Goal: Task Accomplishment & Management: Complete application form

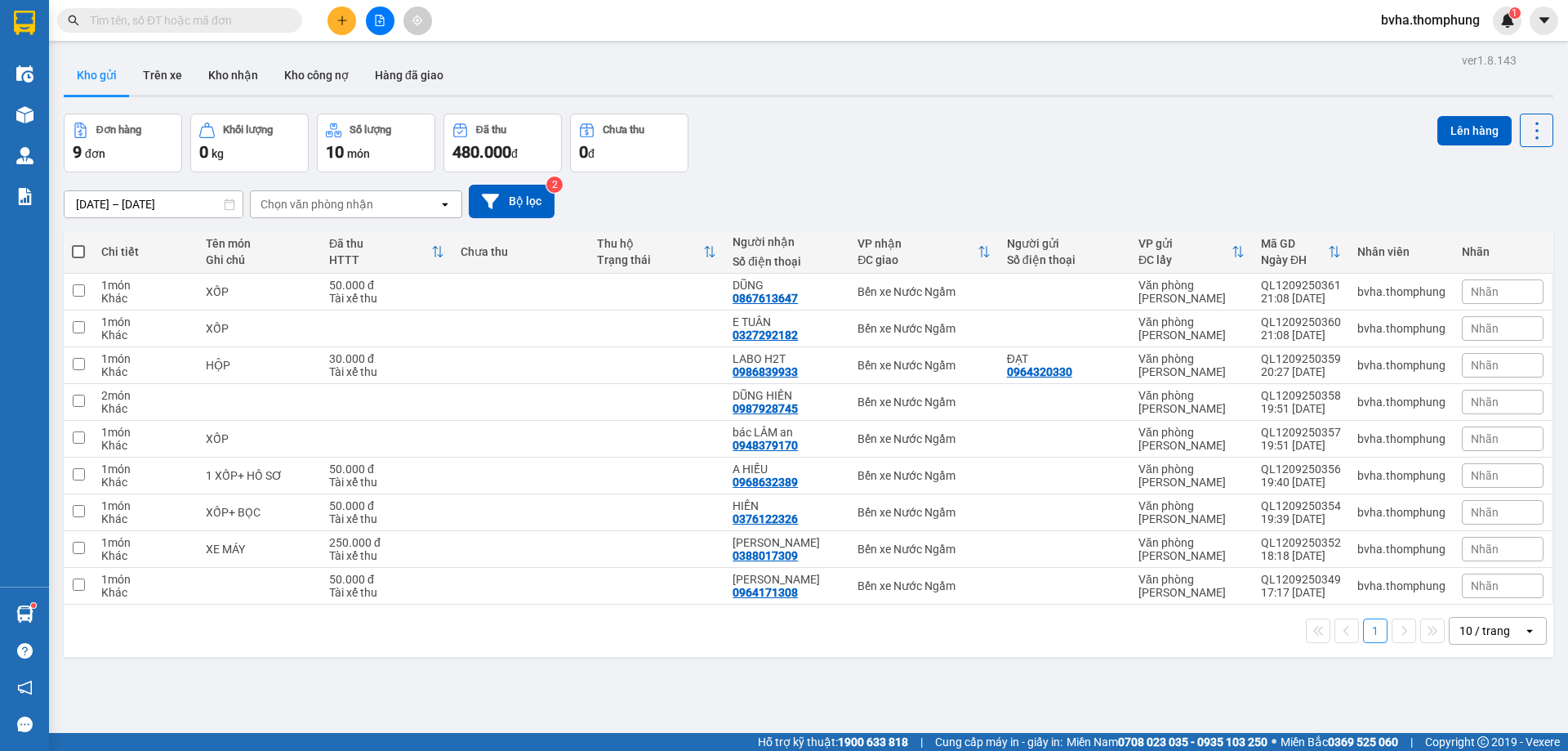
click at [81, 254] on span at bounding box center [78, 251] width 13 height 13
click at [78, 243] on input "checkbox" at bounding box center [78, 243] width 0 height 0
checkbox input "true"
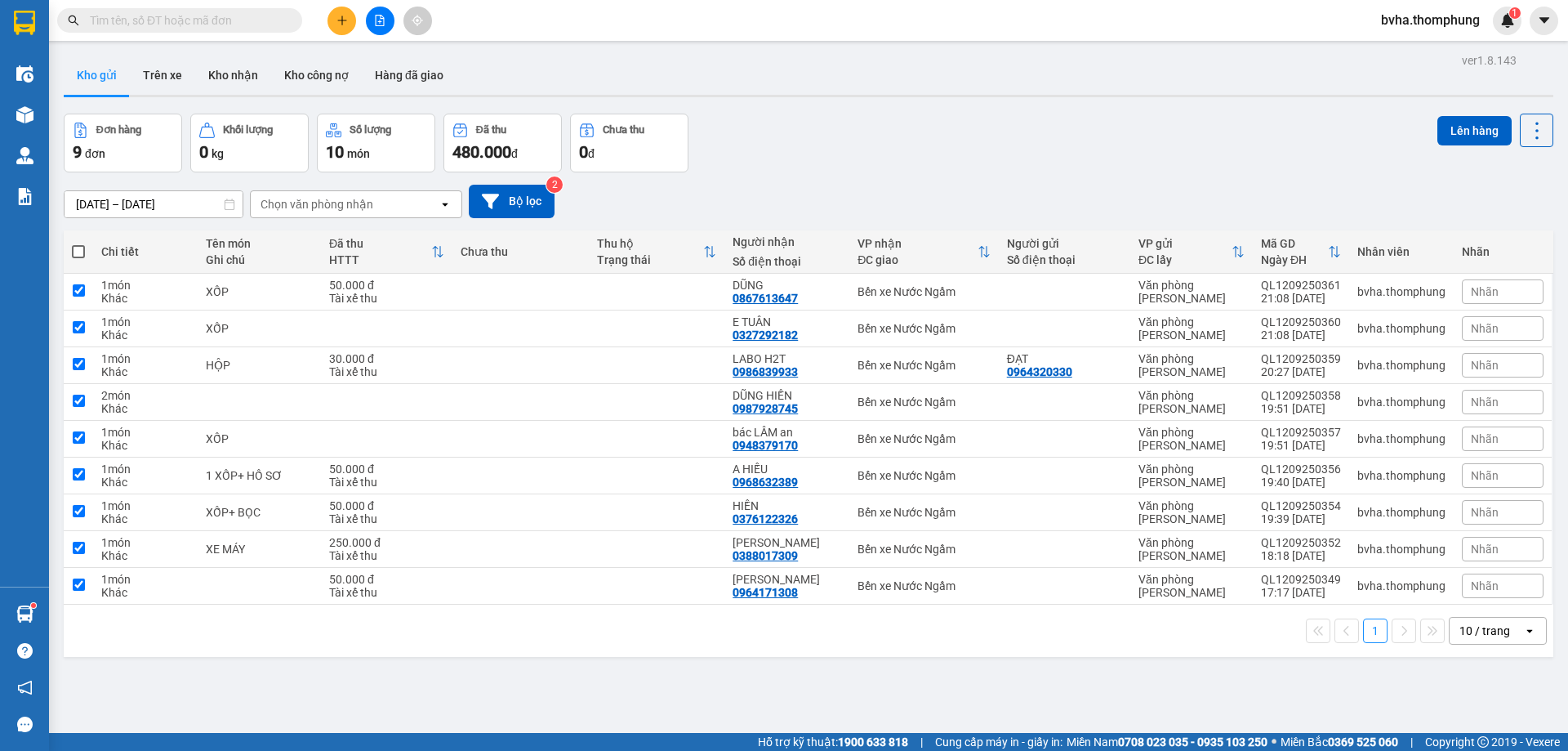
checkbox input "true"
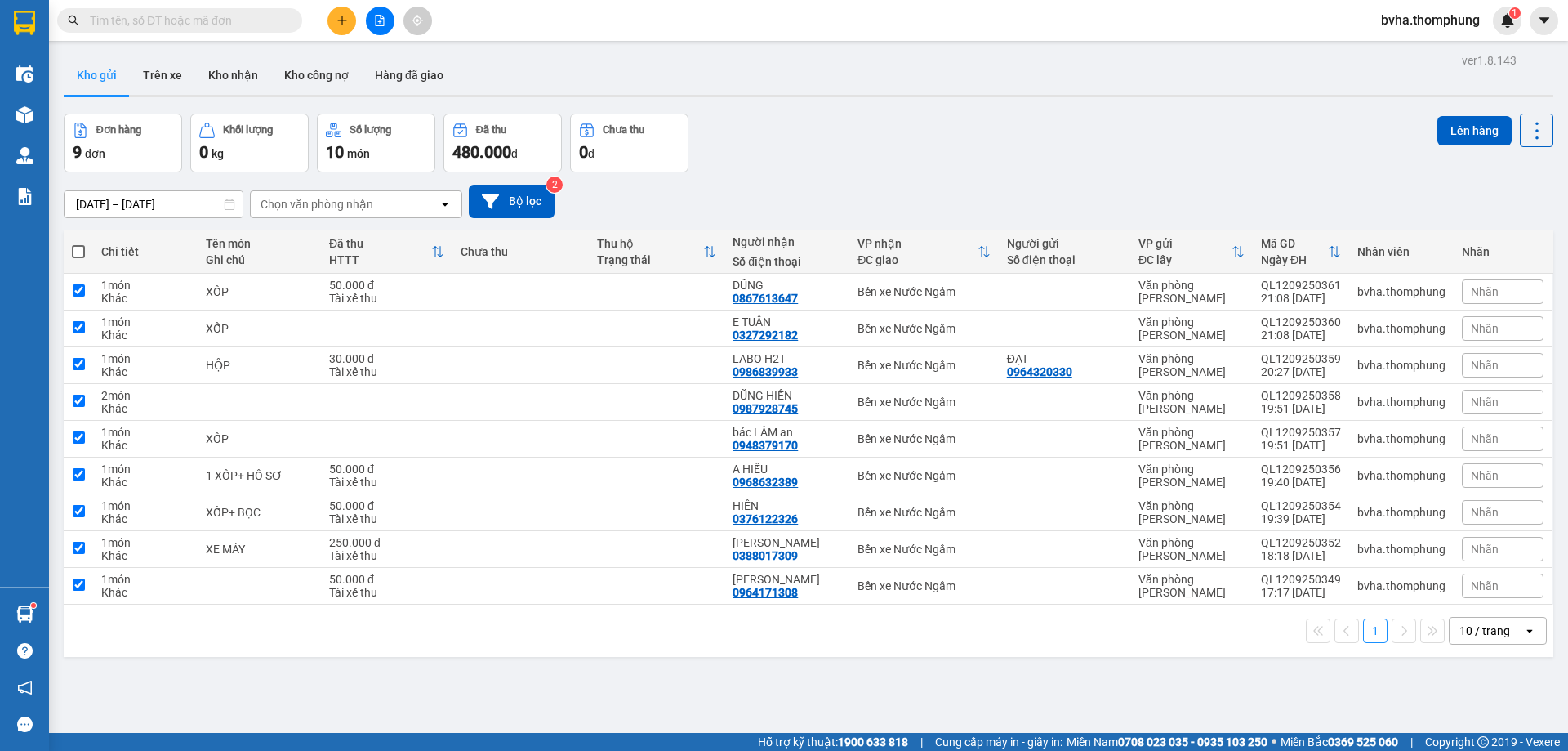
checkbox input "true"
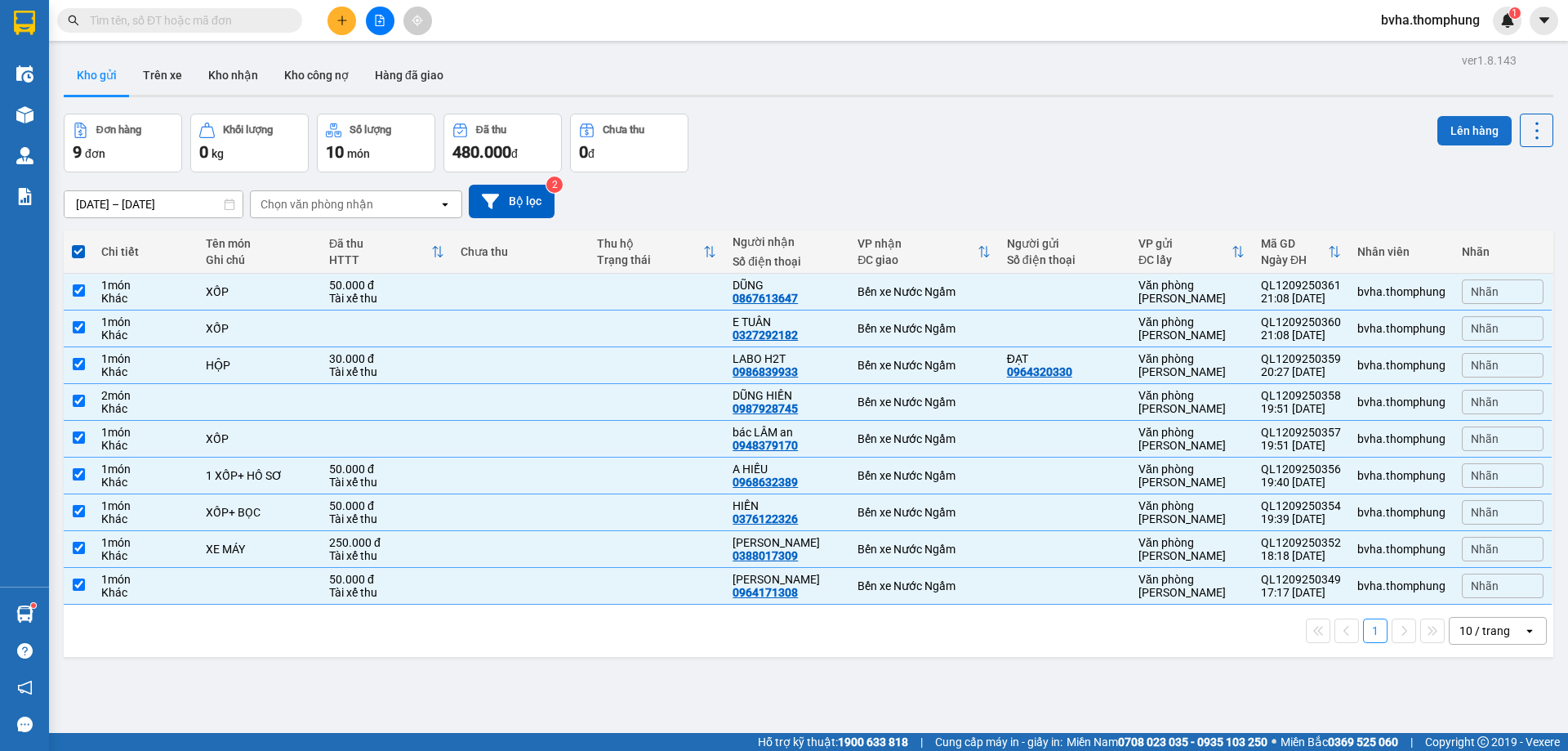
click at [1477, 129] on button "Lên hàng" at bounding box center [1474, 130] width 75 height 30
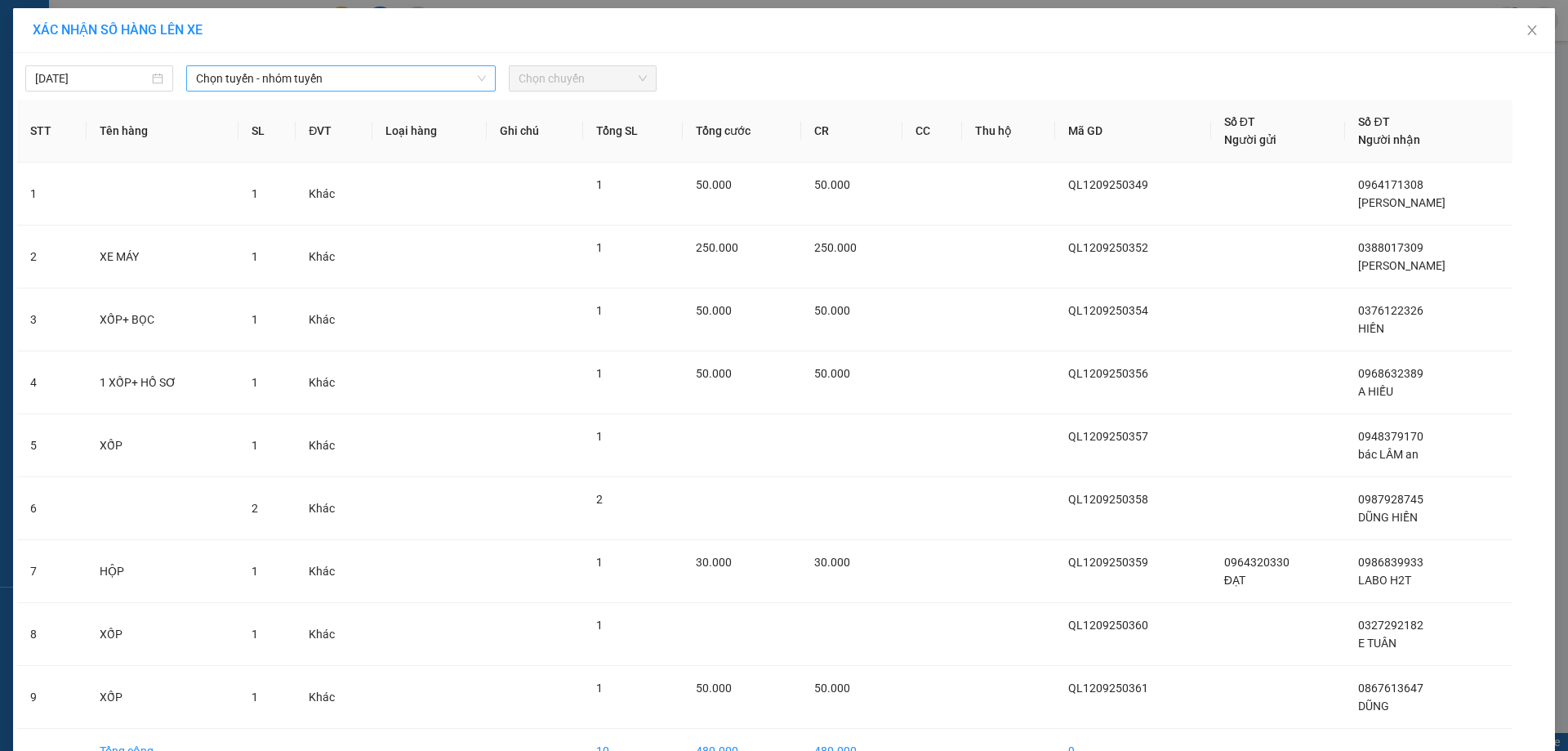
click at [394, 89] on span "Chọn tuyến - nhóm tuyến" at bounding box center [341, 78] width 290 height 24
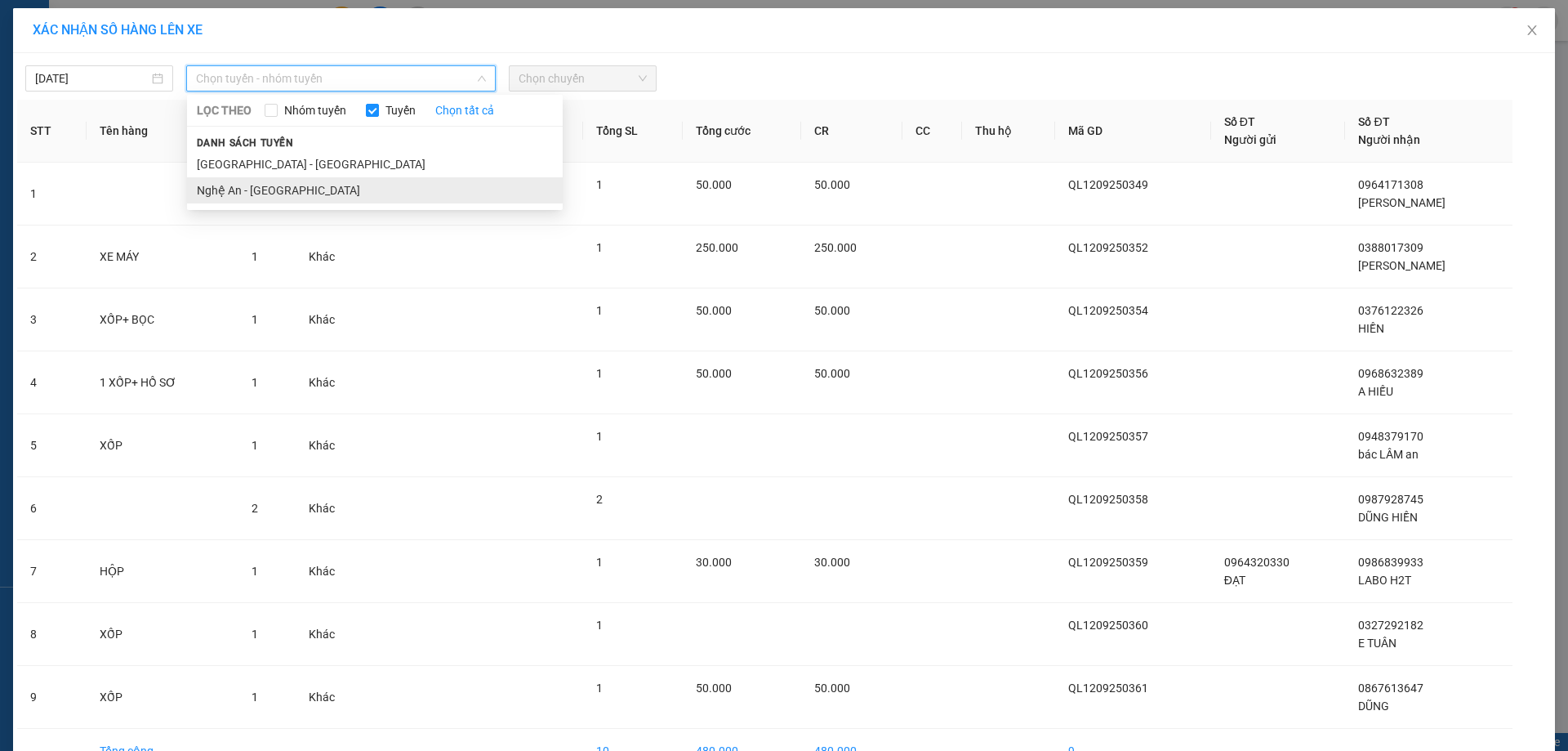
click at [278, 188] on li "Nghệ An - [GEOGRAPHIC_DATA]" at bounding box center [374, 190] width 375 height 26
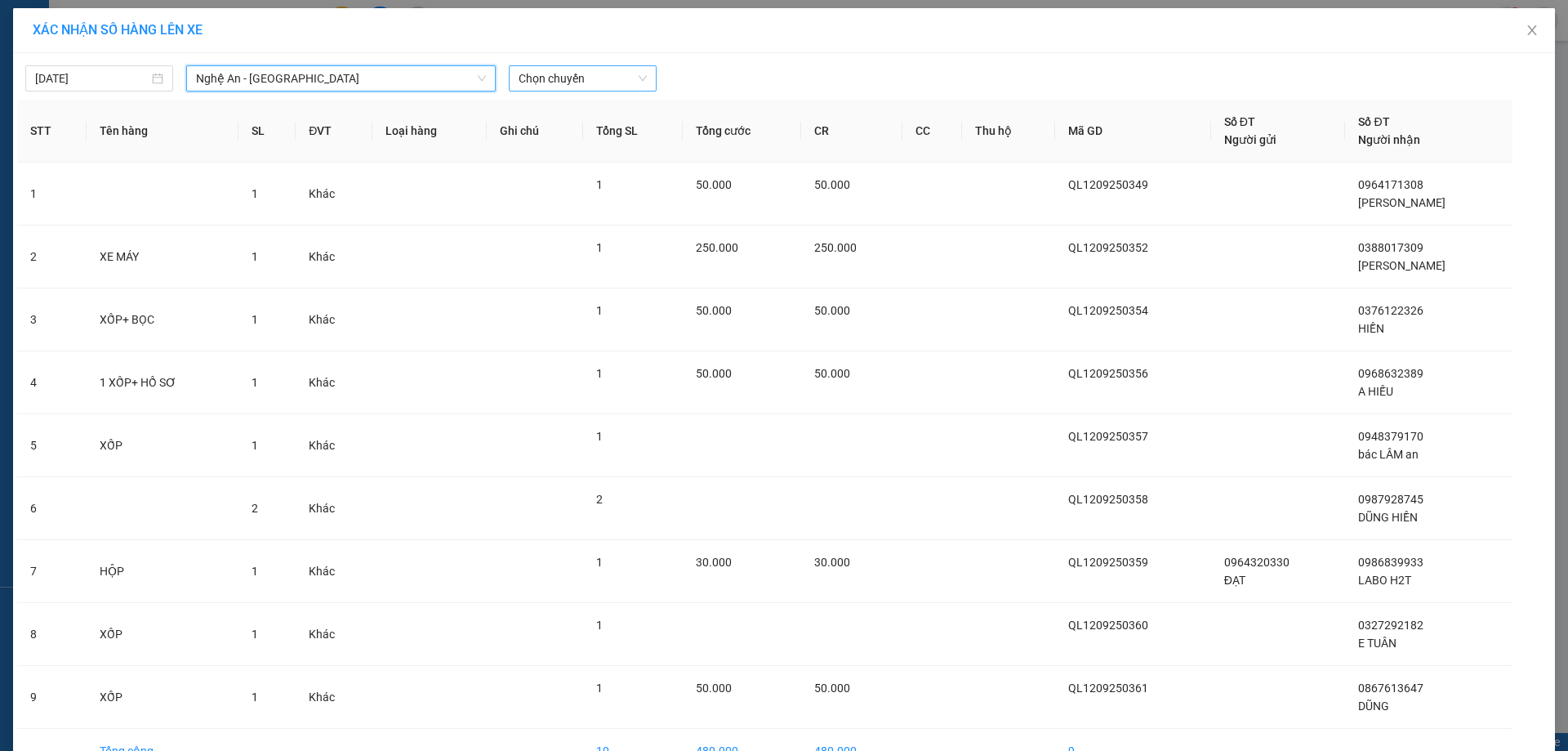
click at [614, 75] on span "Chọn chuyến" at bounding box center [583, 78] width 129 height 24
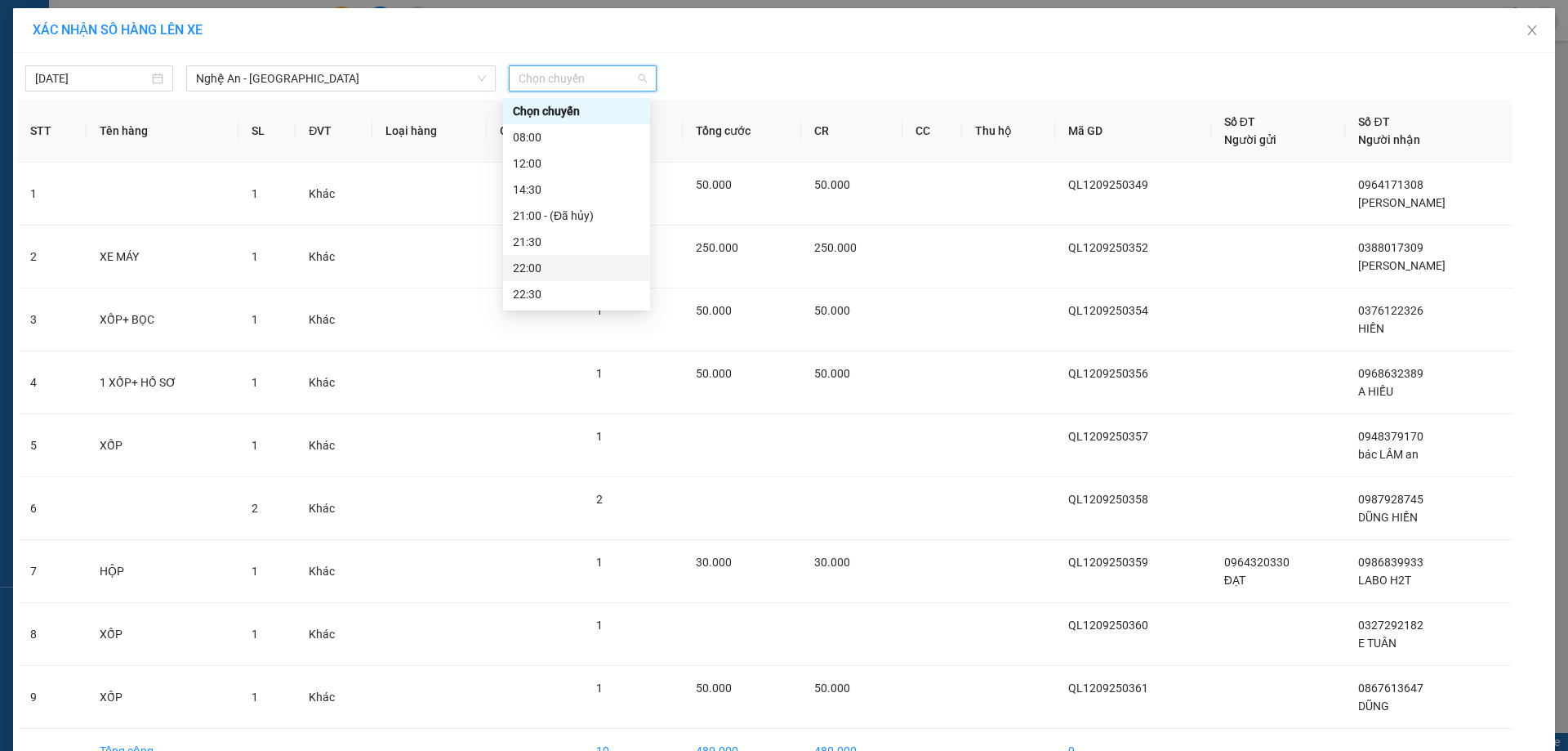
click at [534, 264] on div "22:00" at bounding box center [576, 268] width 128 height 18
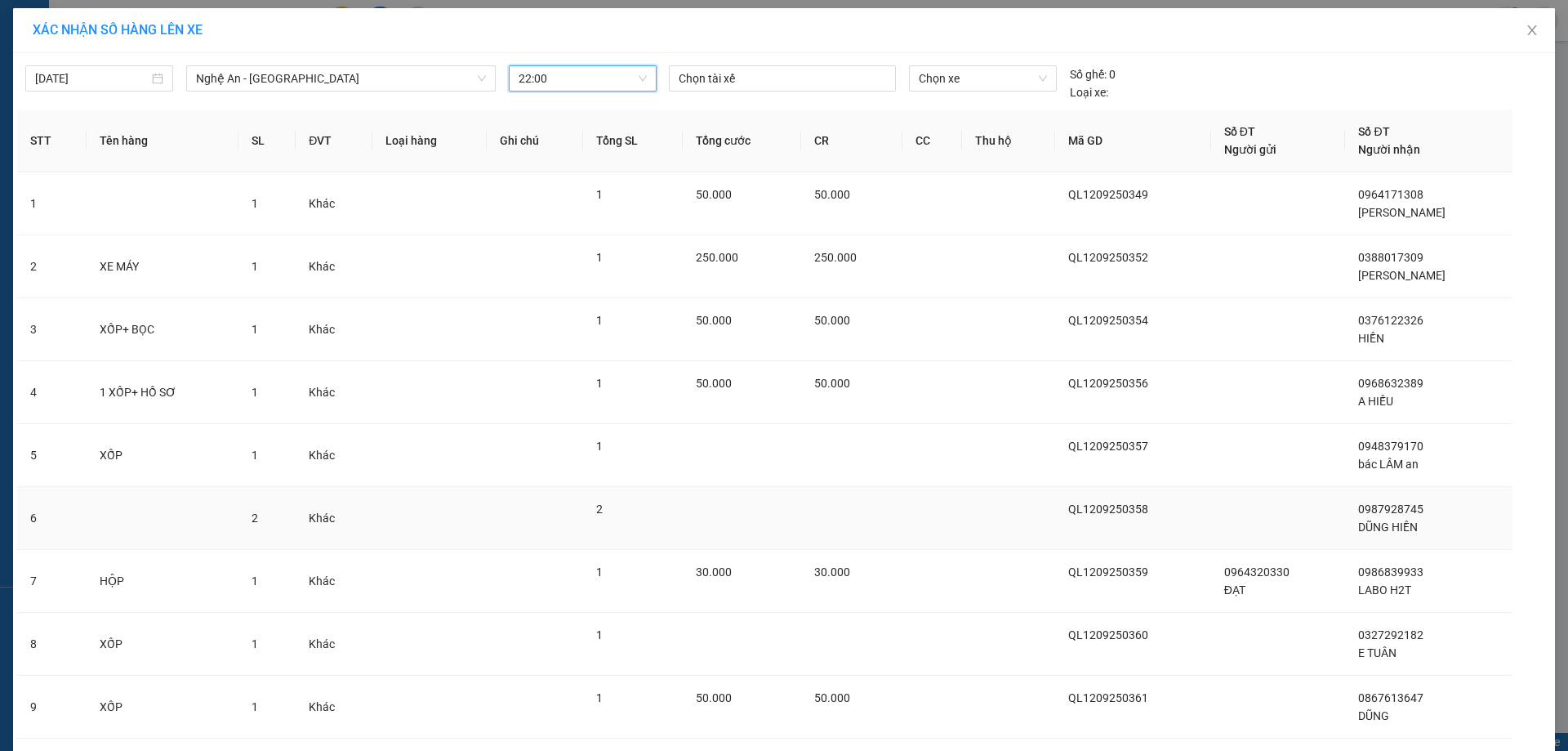
scroll to position [107, 0]
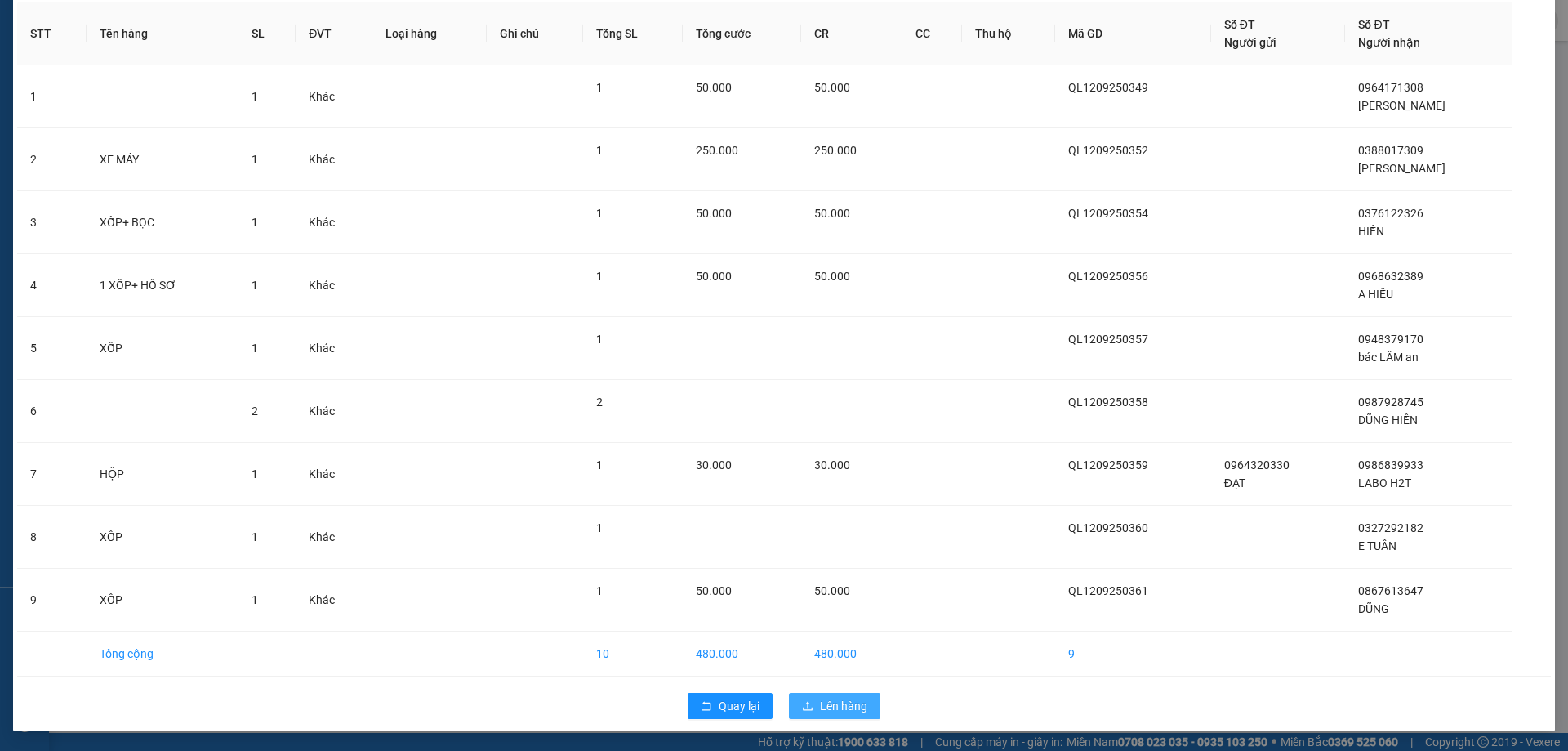
click at [823, 708] on span "Lên hàng" at bounding box center [844, 706] width 48 height 18
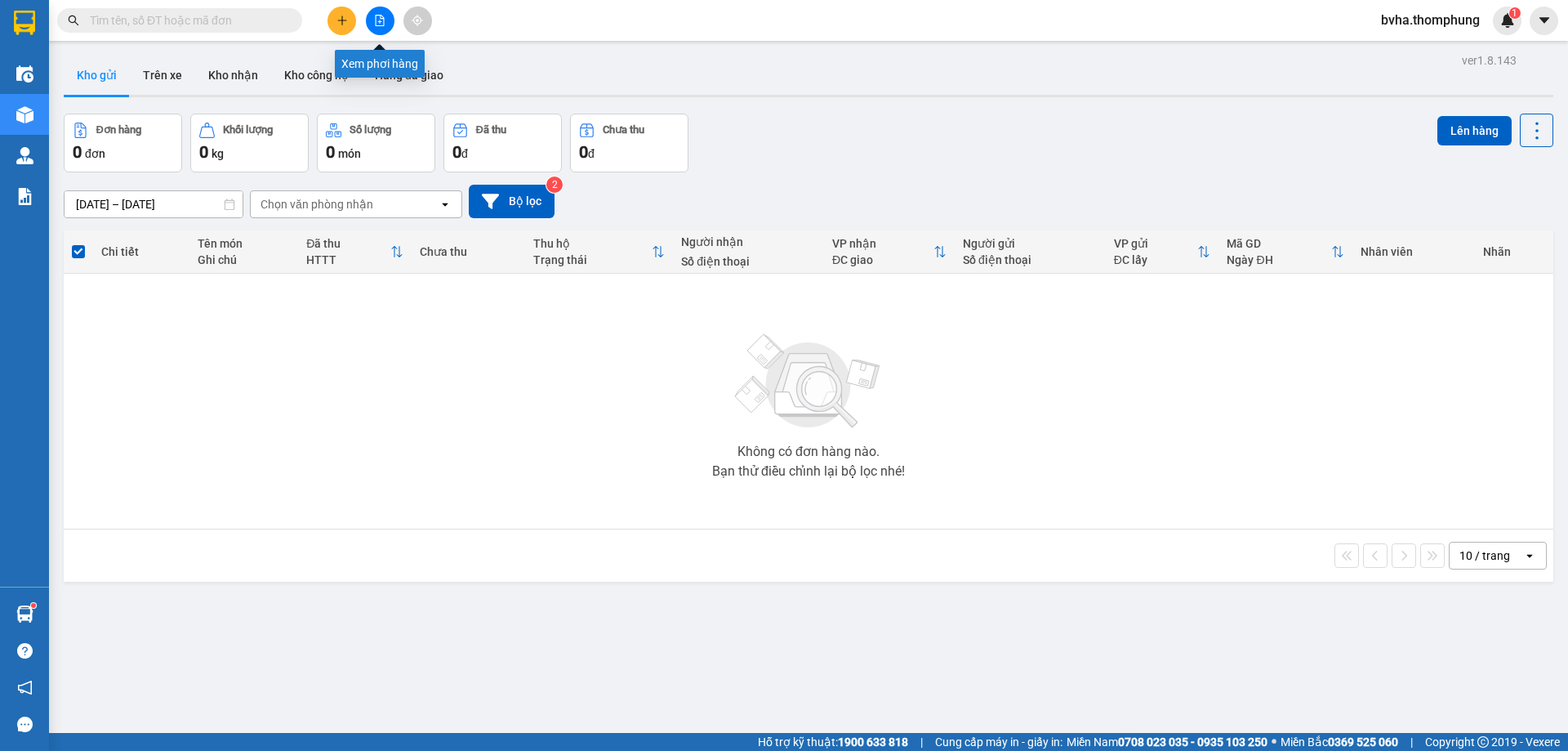
click at [378, 23] on icon "file-add" at bounding box center [379, 20] width 11 height 11
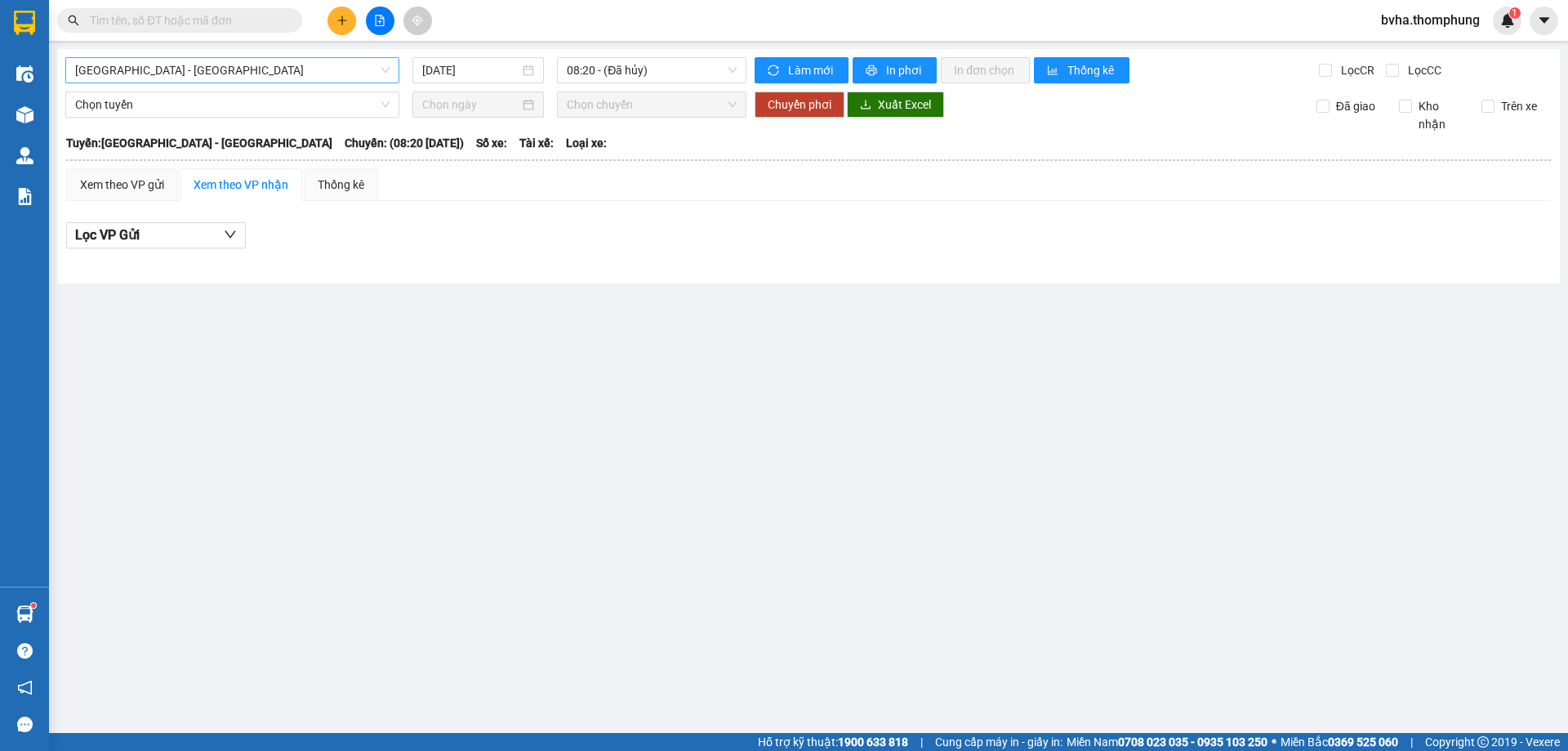
click at [361, 70] on span "[GEOGRAPHIC_DATA] - [GEOGRAPHIC_DATA]" at bounding box center [232, 70] width 314 height 24
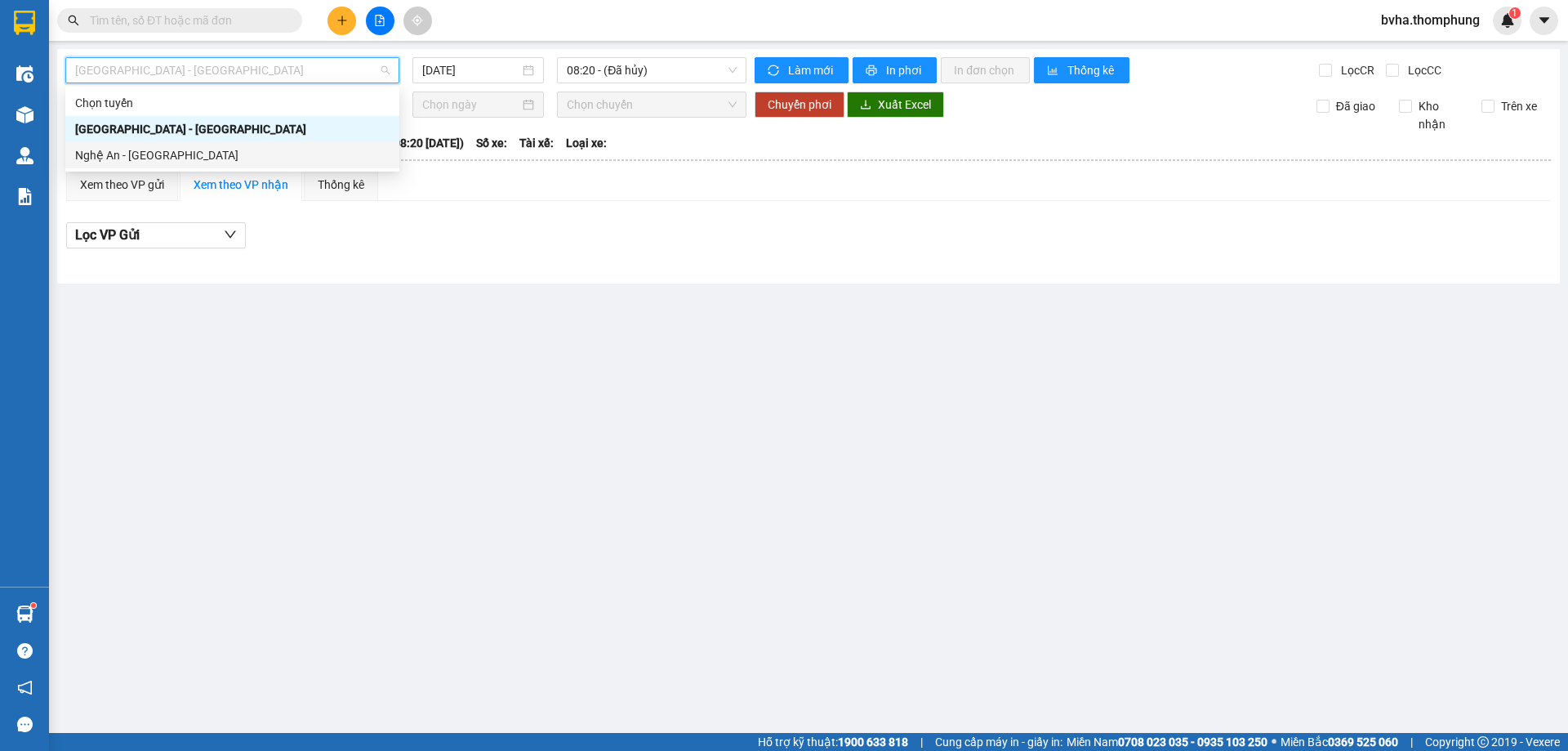
click at [188, 147] on div "Nghệ An - [GEOGRAPHIC_DATA]" at bounding box center [232, 155] width 314 height 18
type input "[DATE]"
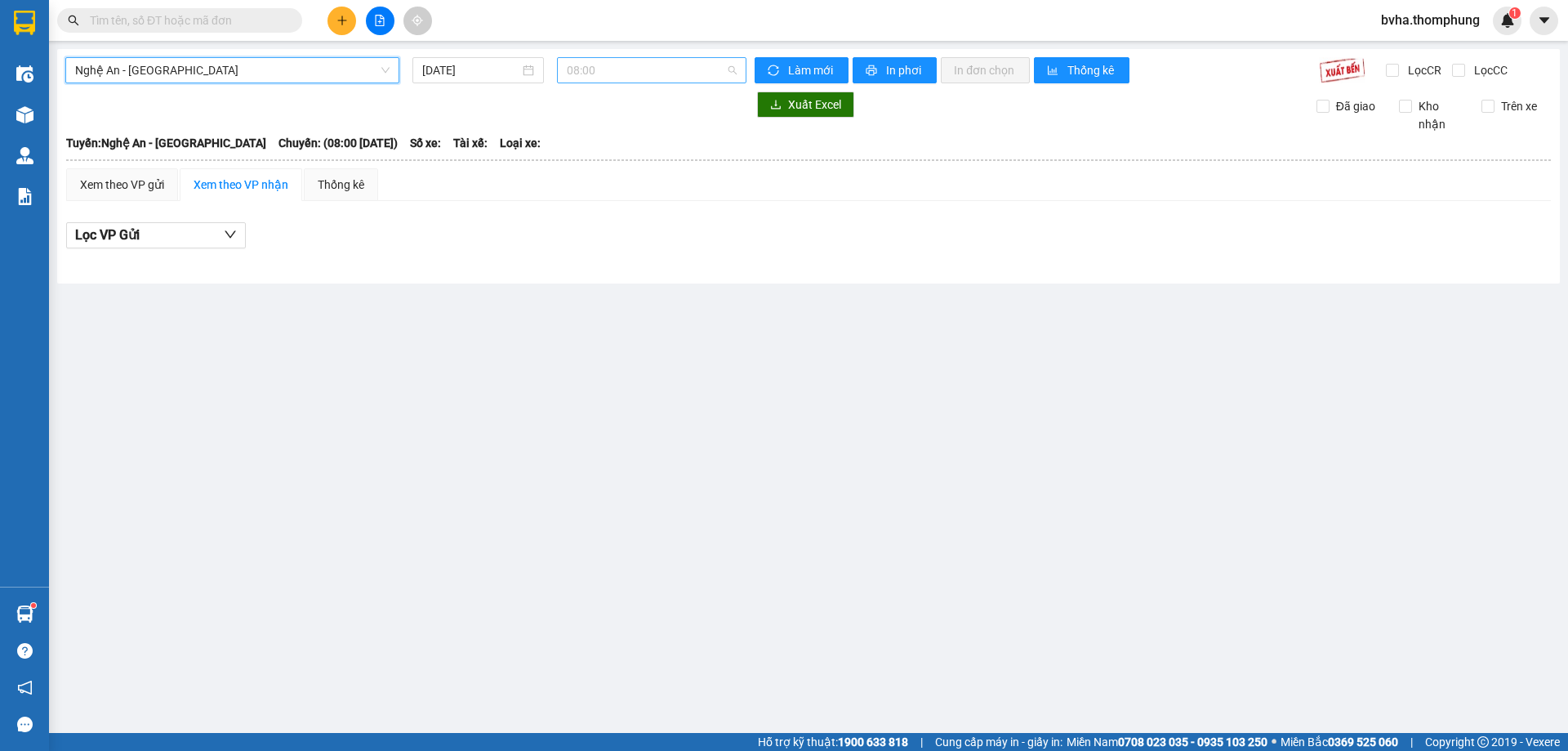
click at [658, 64] on span "08:00" at bounding box center [652, 70] width 170 height 24
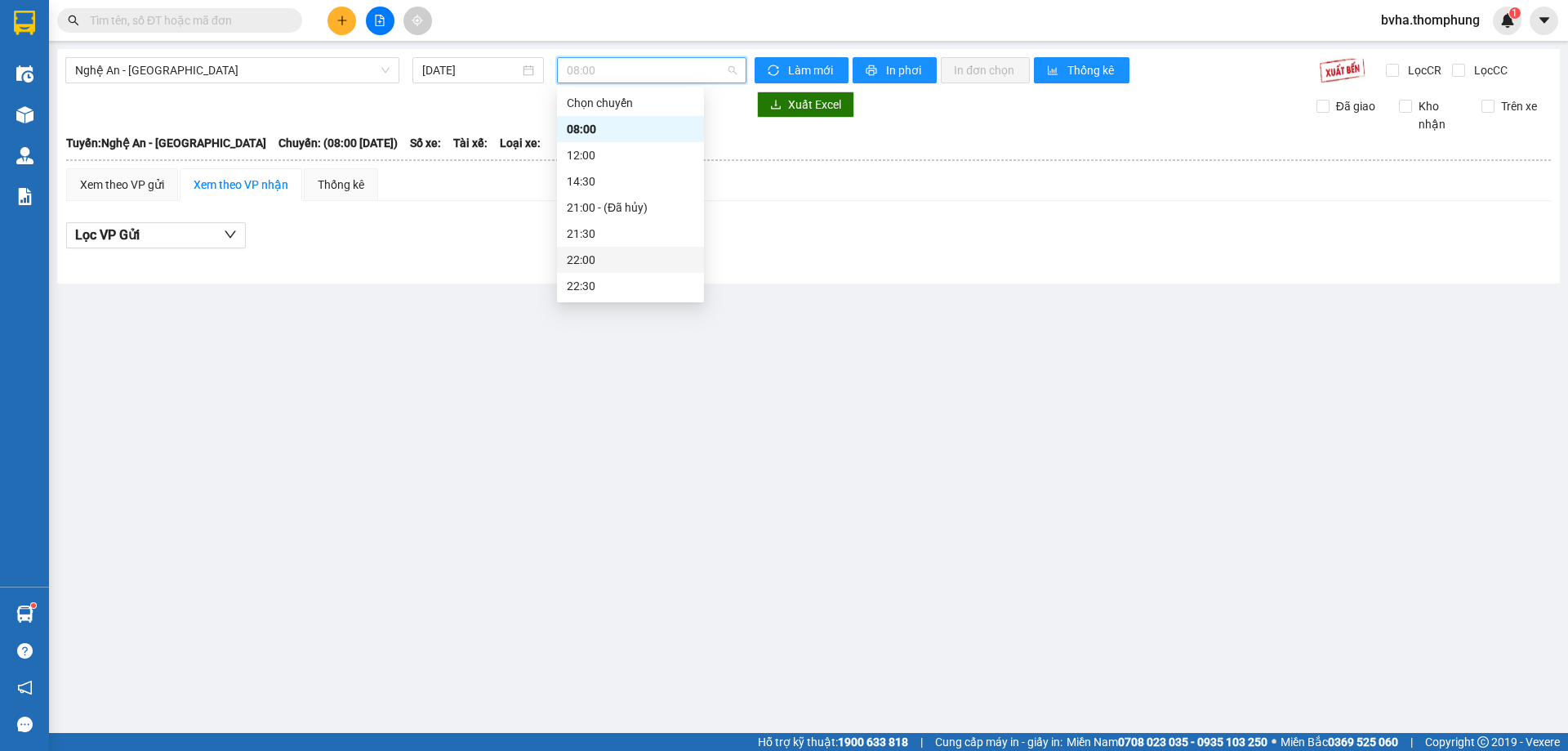
click at [577, 263] on div "22:00" at bounding box center [630, 260] width 128 height 18
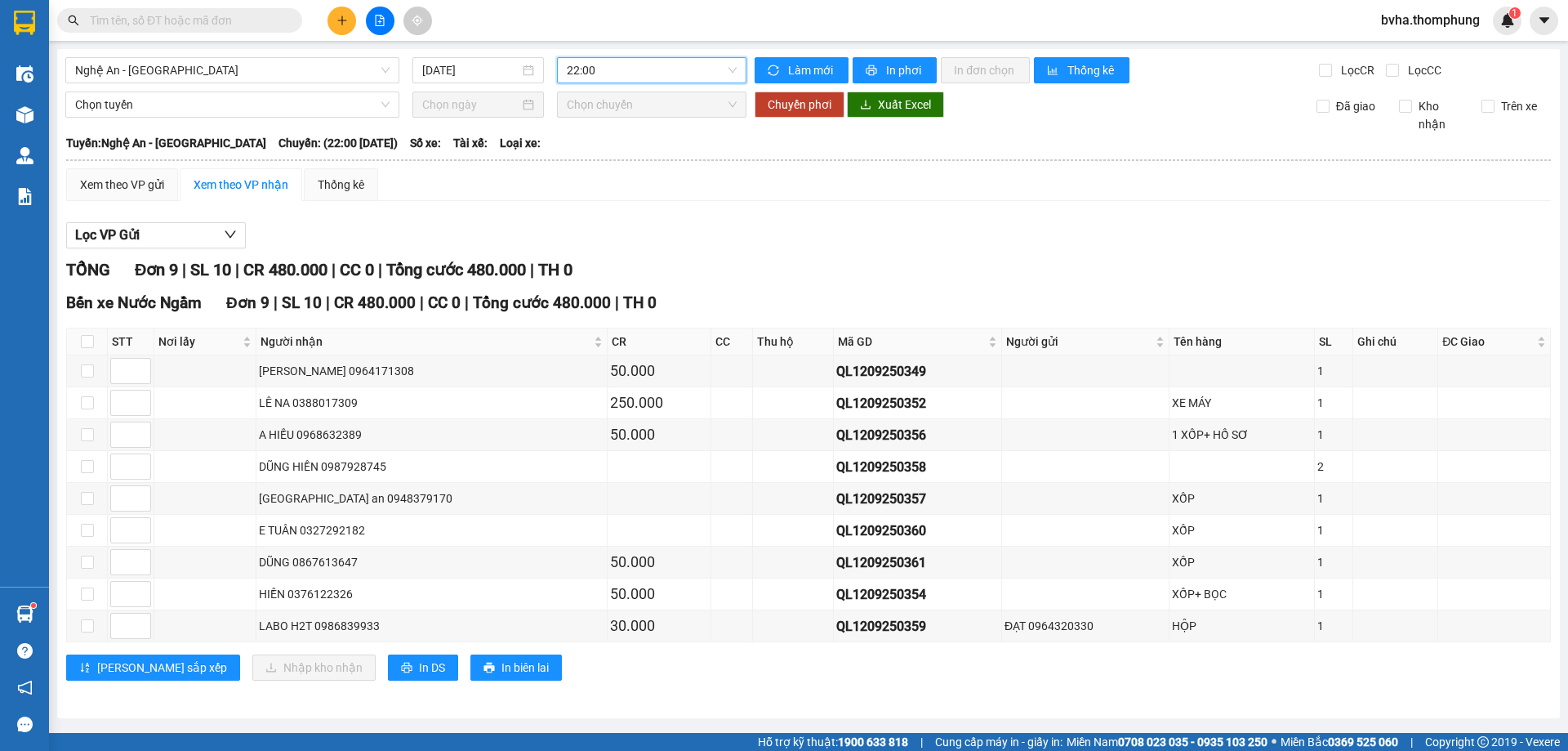
click at [340, 19] on icon "plus" at bounding box center [341, 20] width 11 height 11
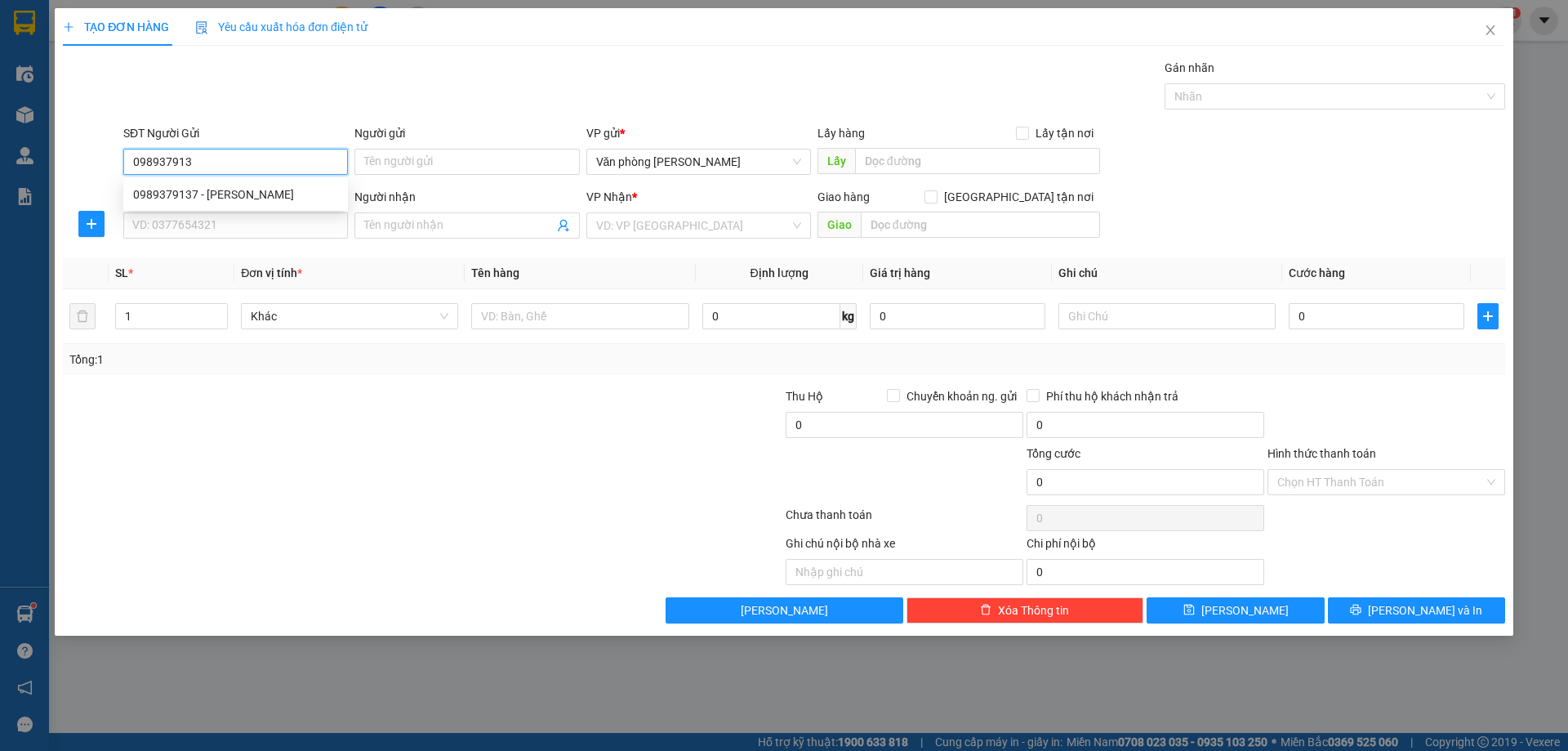
type input "0989379137"
click at [203, 200] on div "0989379137 - [PERSON_NAME]" at bounding box center [235, 194] width 205 height 18
type input "NAM"
type input "0989379137"
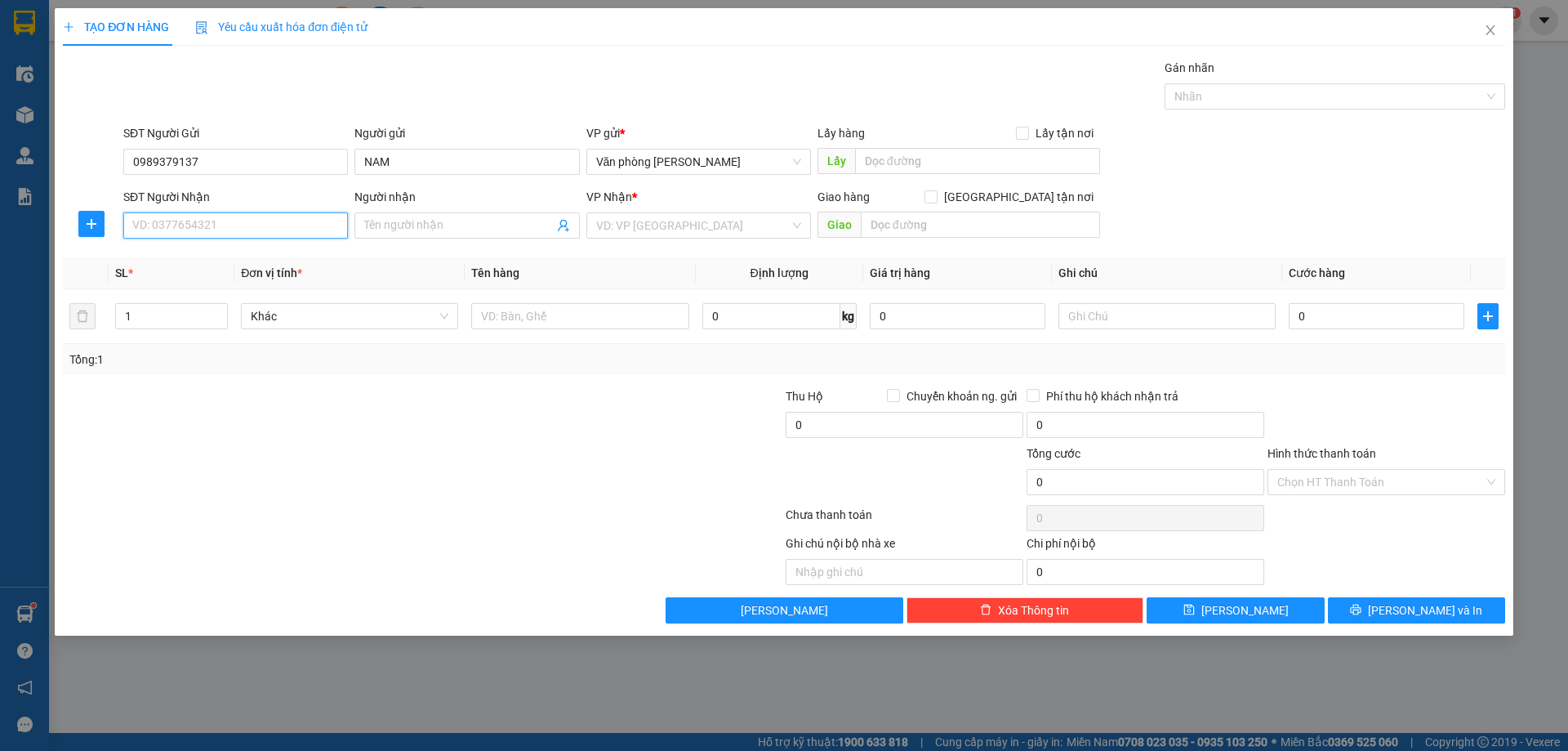
click at [195, 221] on input "SĐT Người Nhận" at bounding box center [235, 225] width 224 height 26
type input "0344397127"
click at [199, 259] on div "0344397127 - HUY BAO SHIP" at bounding box center [235, 258] width 205 height 18
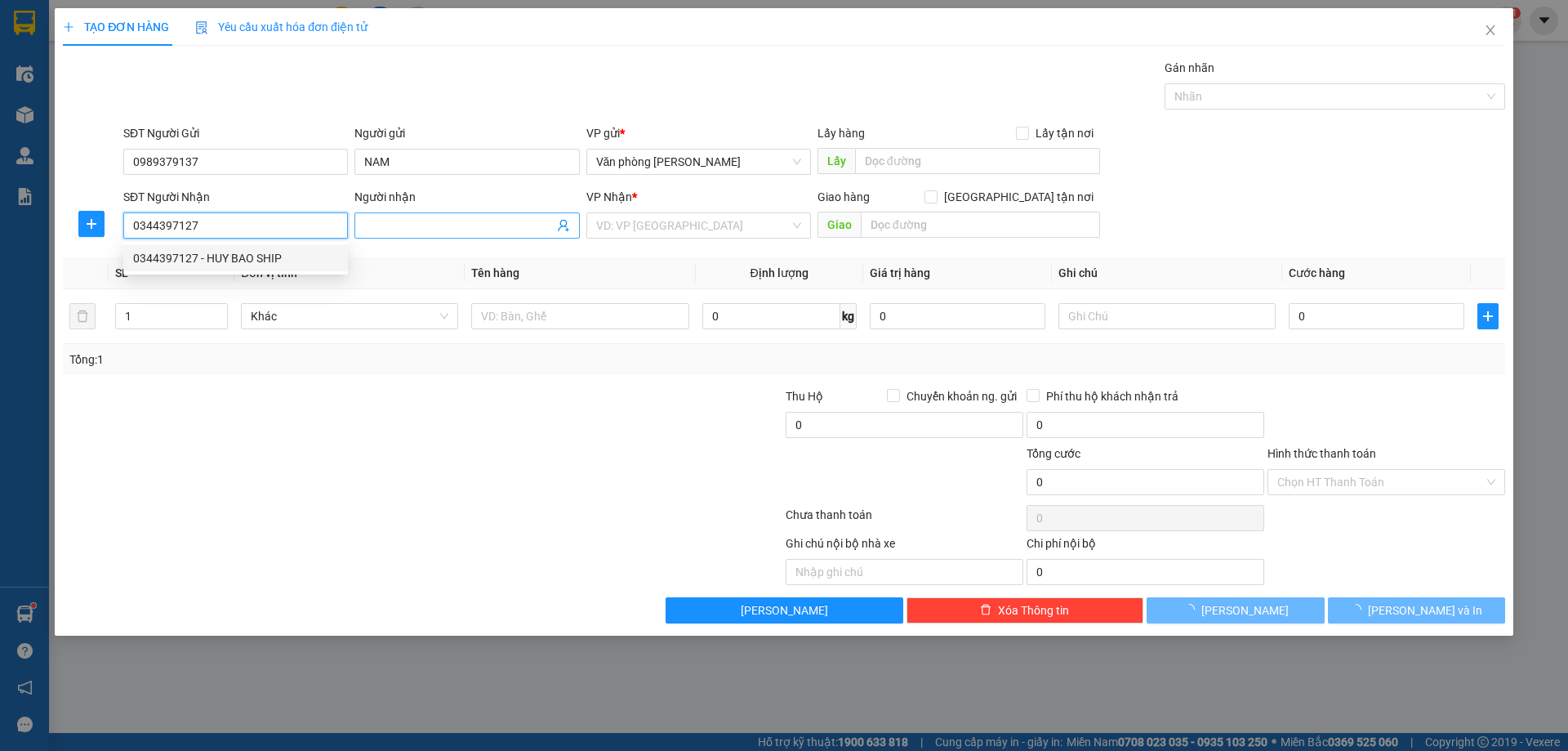
type input "HUY BAO SHIP"
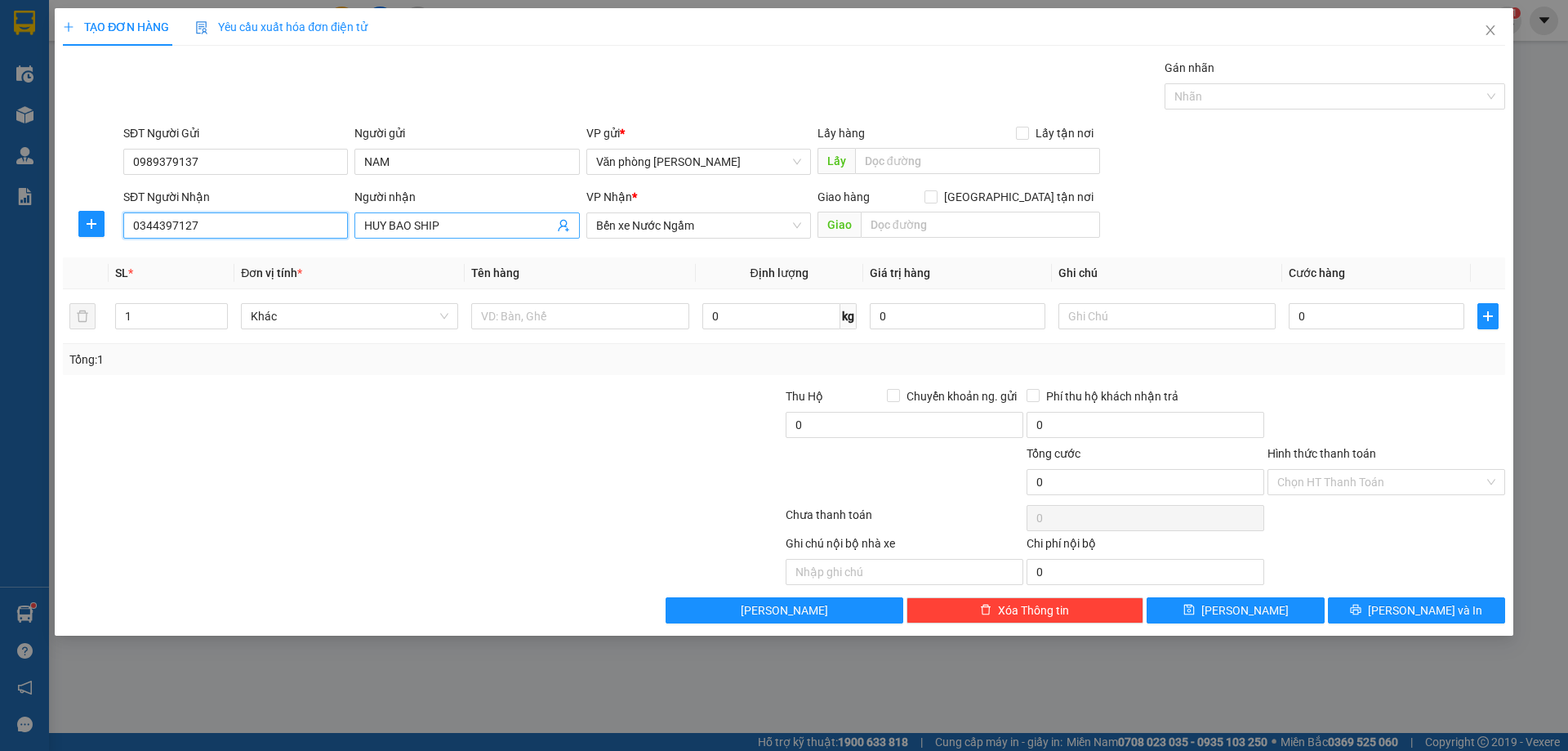
type input "0344397127"
drag, startPoint x: 409, startPoint y: 226, endPoint x: 393, endPoint y: 228, distance: 16.1
click at [393, 228] on input "HUY BAO SHIP" at bounding box center [458, 225] width 189 height 18
type input "HUY NHỜ SHIP"
click at [545, 325] on input "text" at bounding box center [579, 316] width 217 height 26
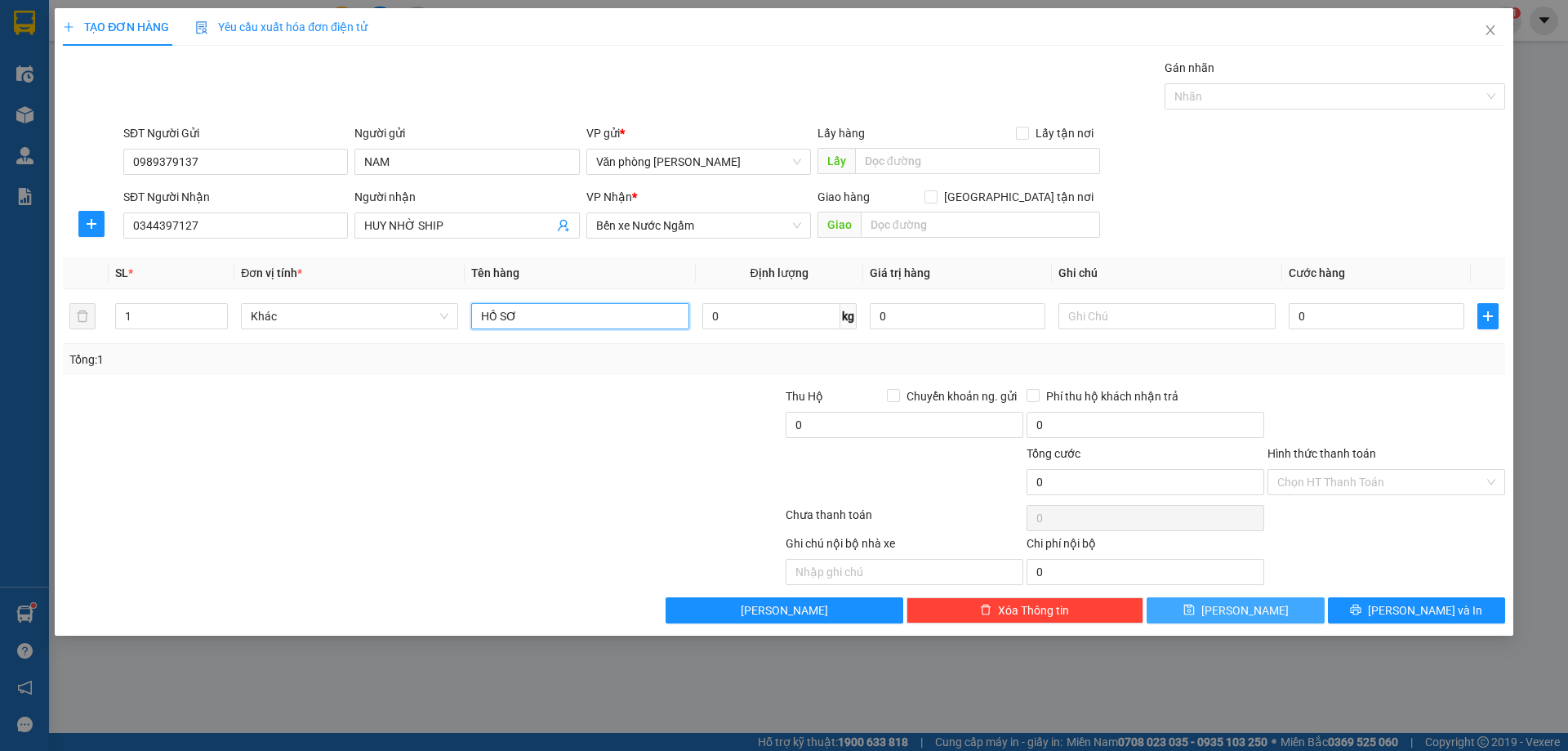
type input "HỒ SƠ"
click at [1247, 605] on span "[PERSON_NAME]" at bounding box center [1245, 610] width 88 height 18
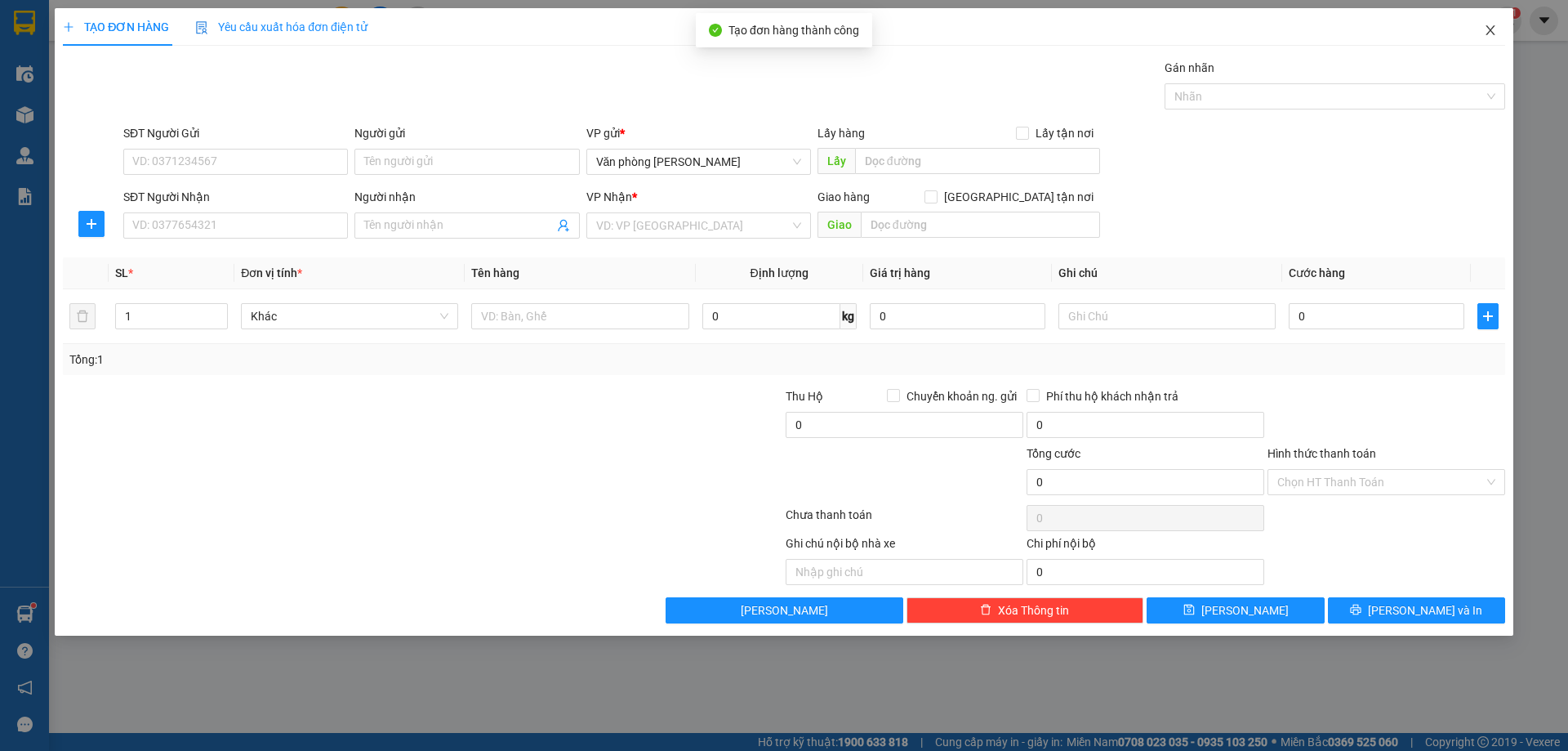
click at [1492, 30] on icon "close" at bounding box center [1490, 30] width 13 height 13
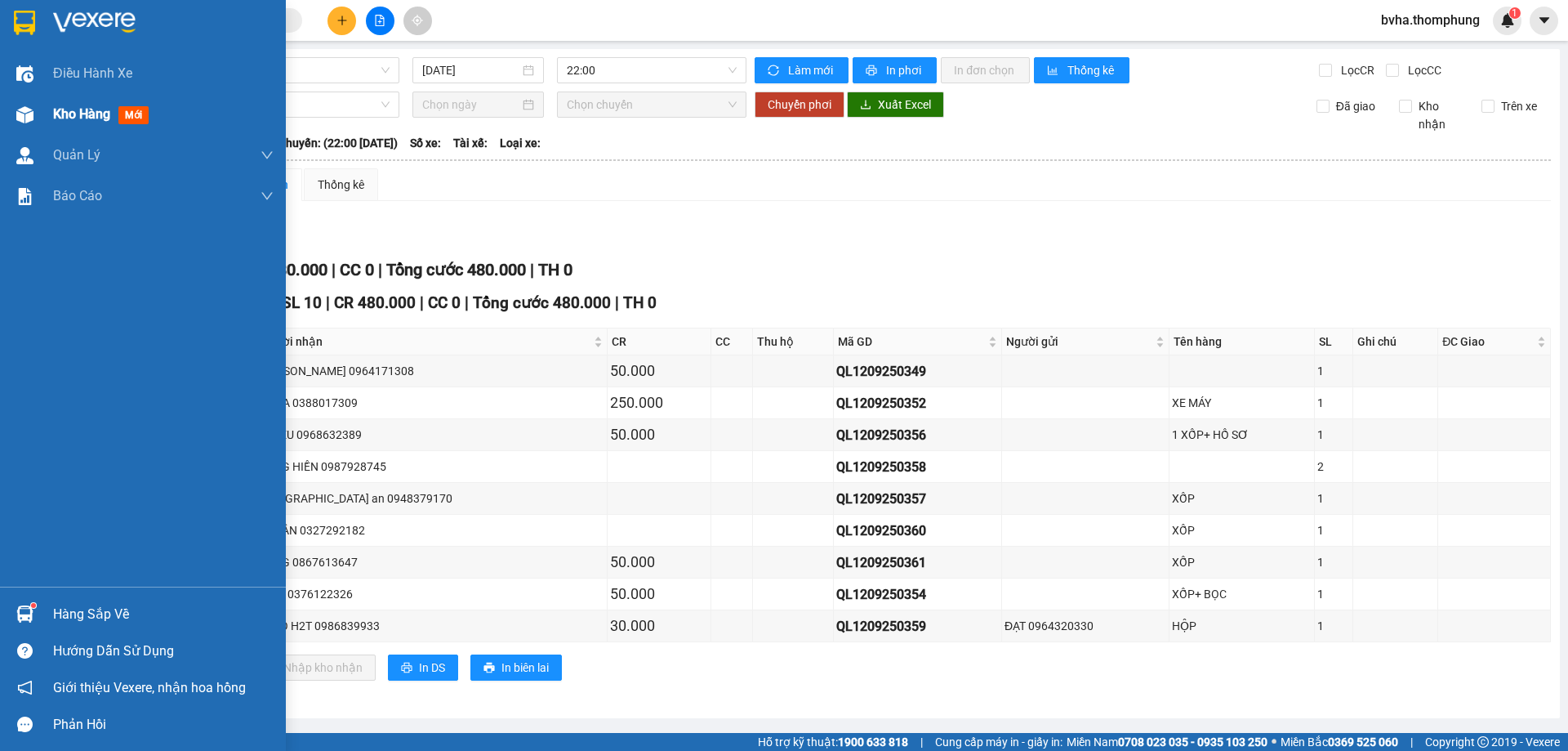
click at [28, 118] on img at bounding box center [25, 115] width 17 height 17
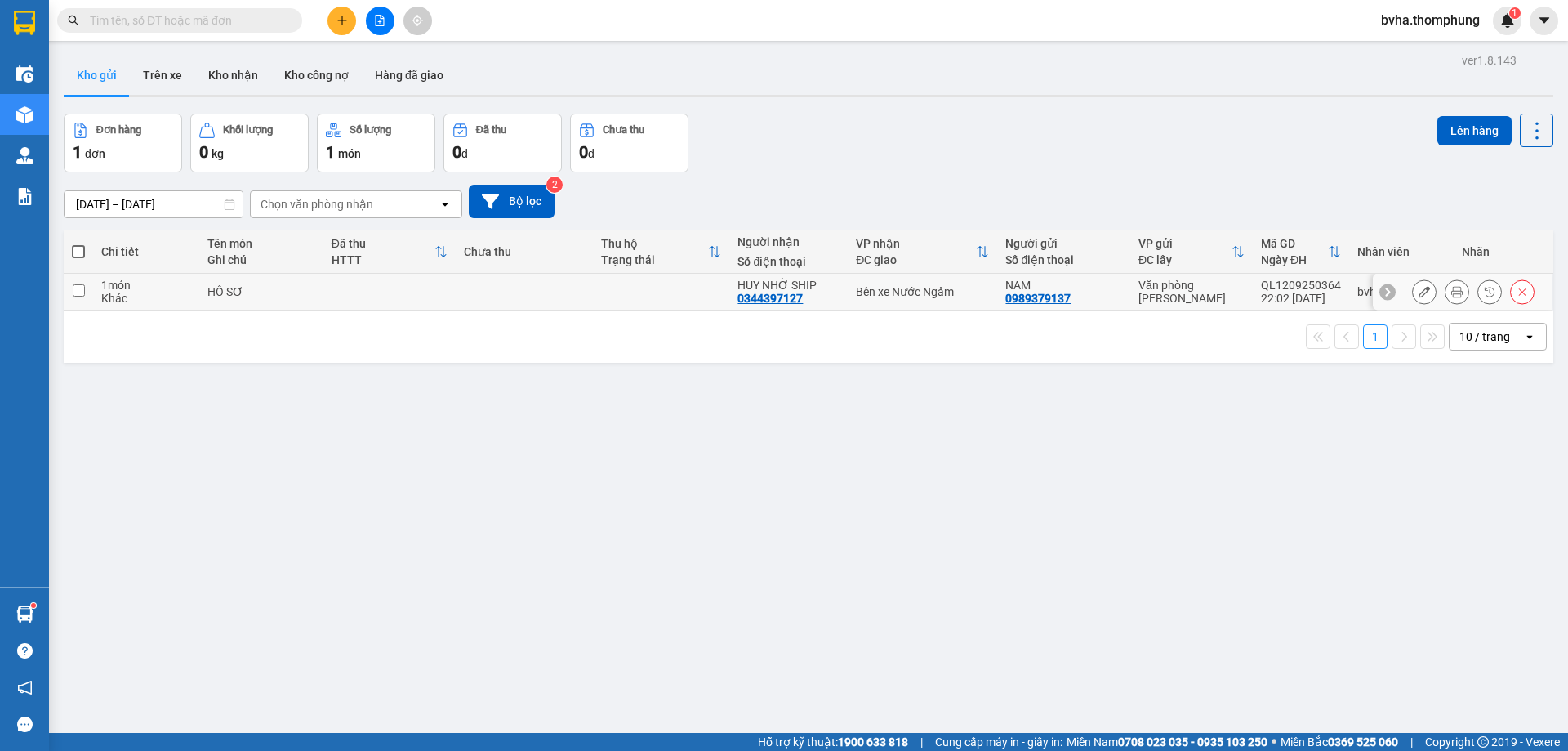
click at [235, 295] on div "HỒ SƠ" at bounding box center [261, 291] width 108 height 13
checkbox input "true"
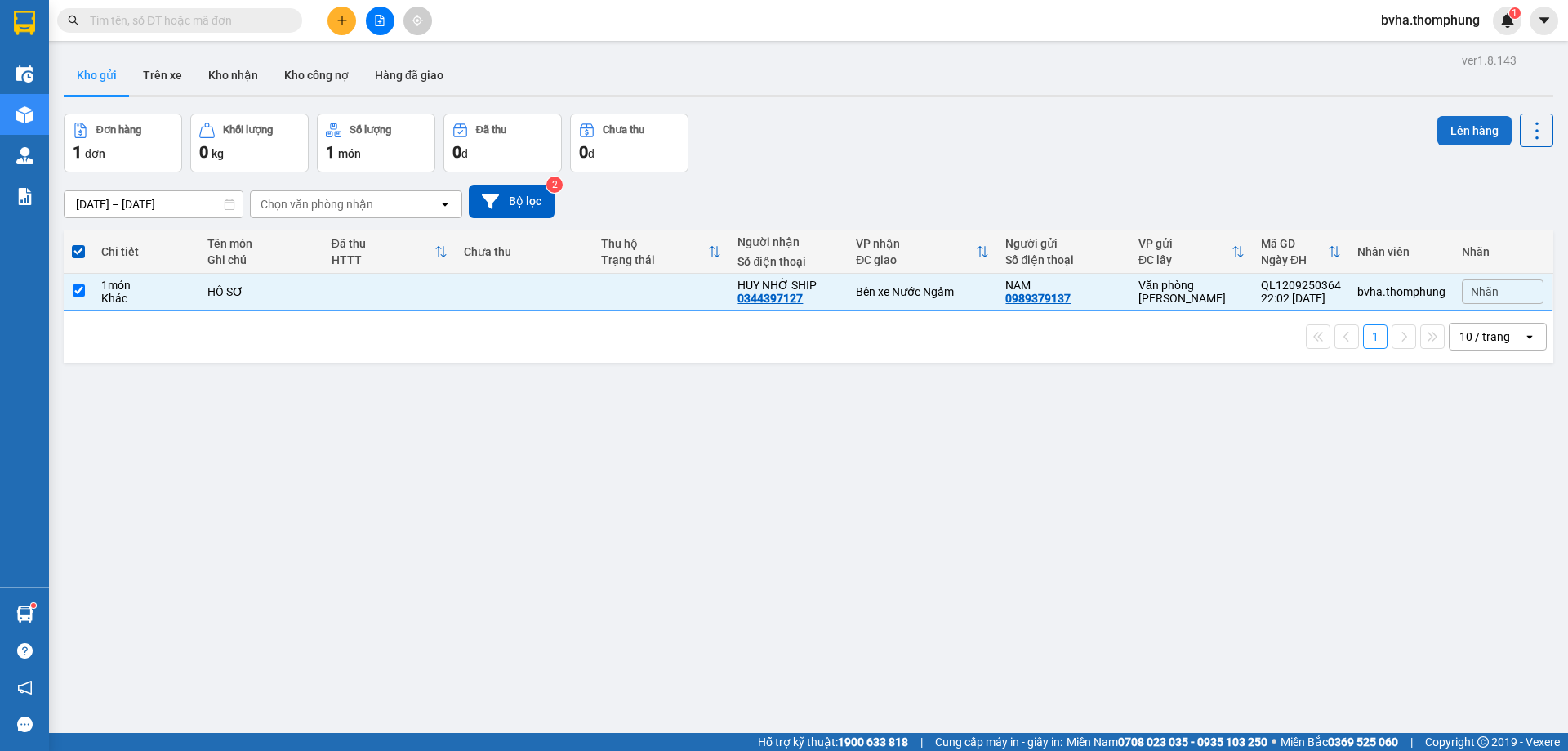
click at [1458, 130] on button "Lên hàng" at bounding box center [1474, 130] width 75 height 30
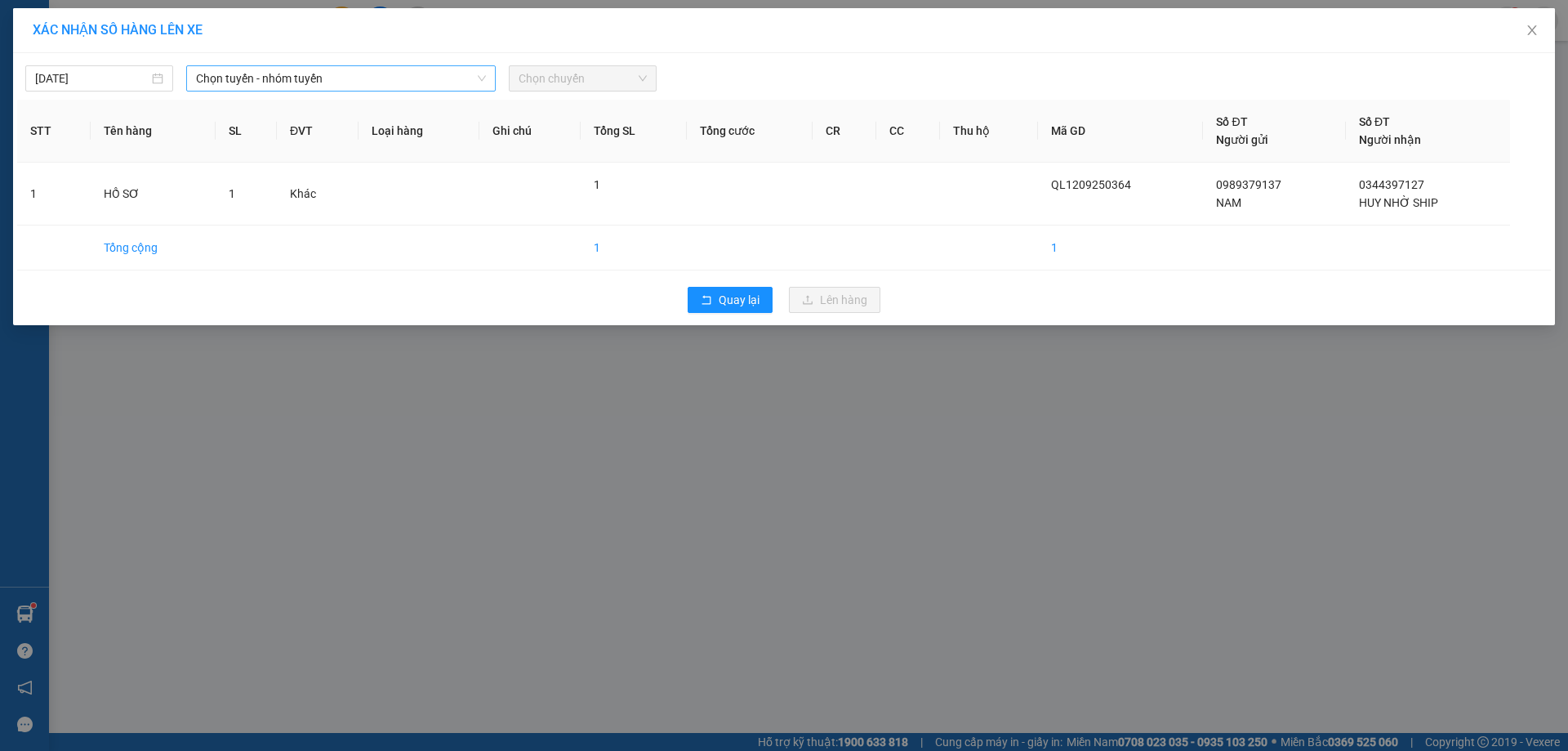
click at [323, 79] on span "Chọn tuyến - nhóm tuyến" at bounding box center [341, 78] width 290 height 24
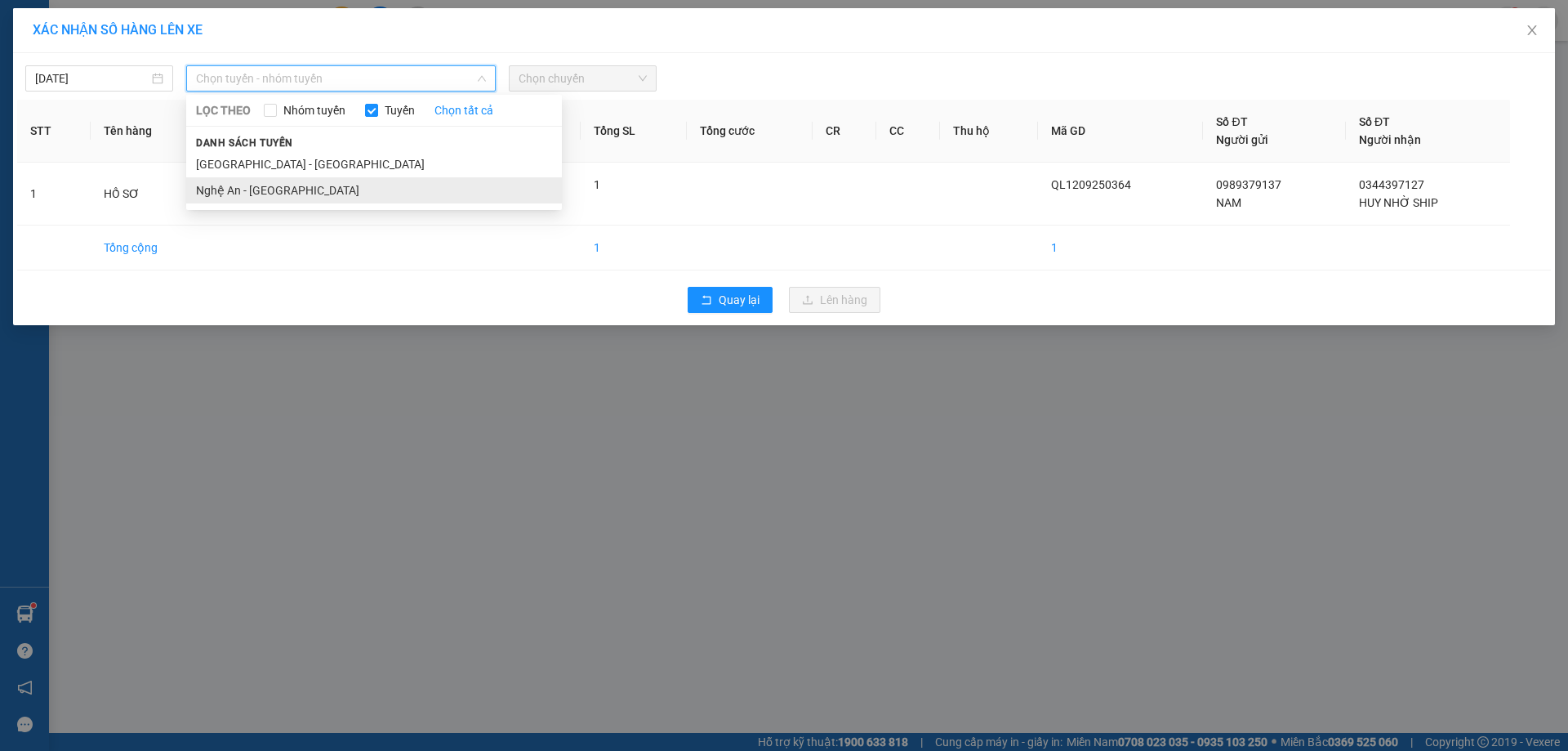
click at [266, 196] on li "Nghệ An - [GEOGRAPHIC_DATA]" at bounding box center [374, 190] width 375 height 26
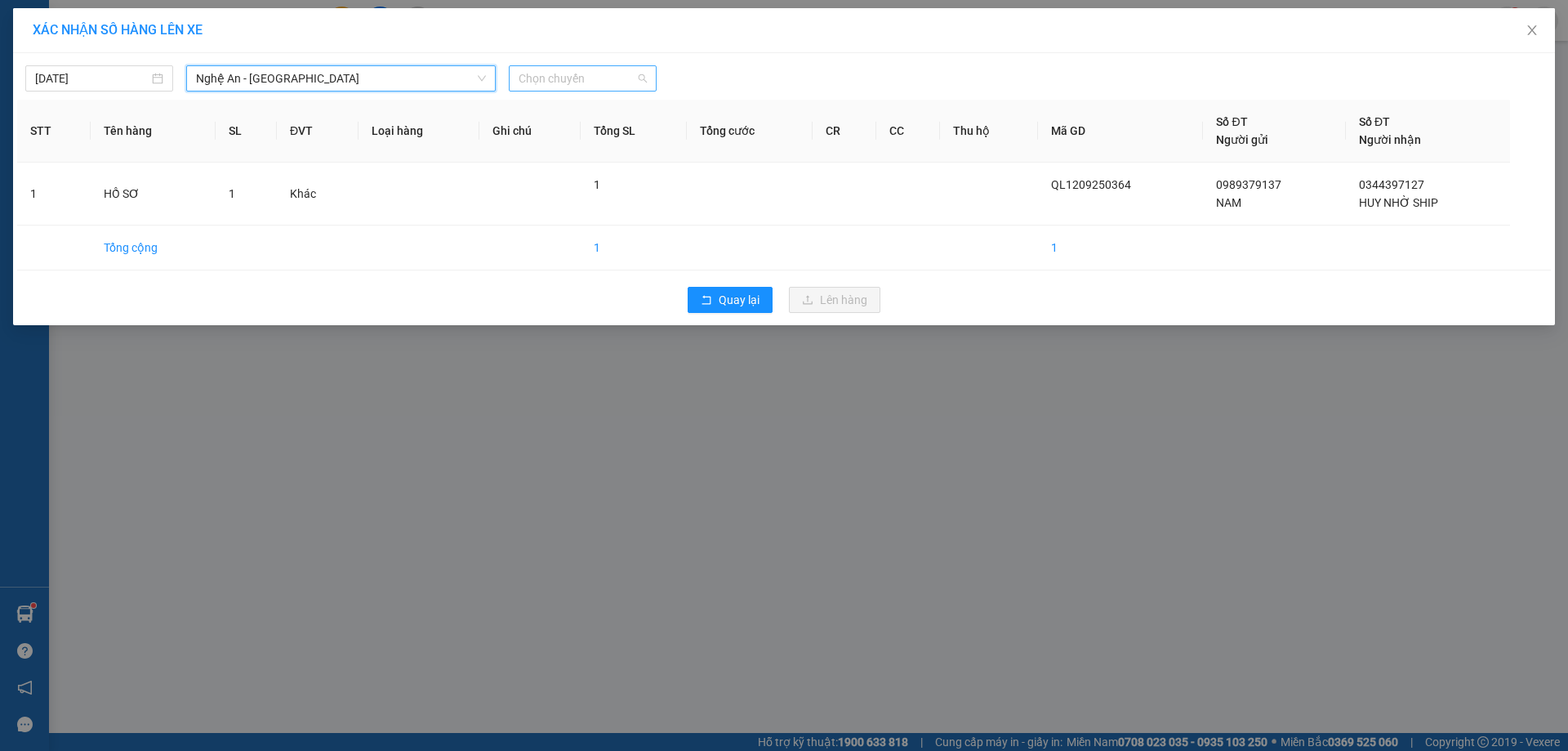
click at [652, 80] on div "Chọn chuyến" at bounding box center [583, 78] width 148 height 26
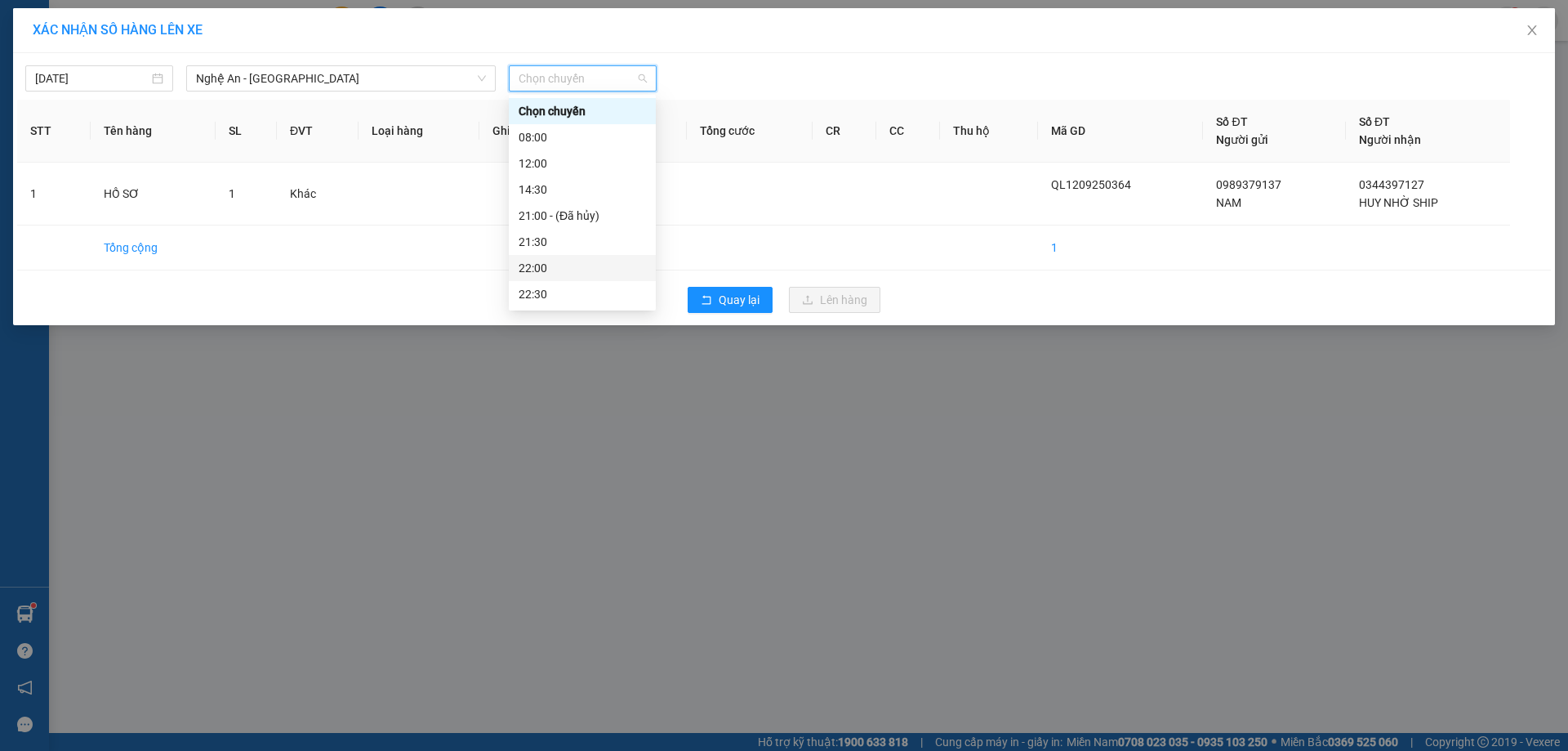
click at [536, 263] on div "22:00" at bounding box center [582, 268] width 128 height 18
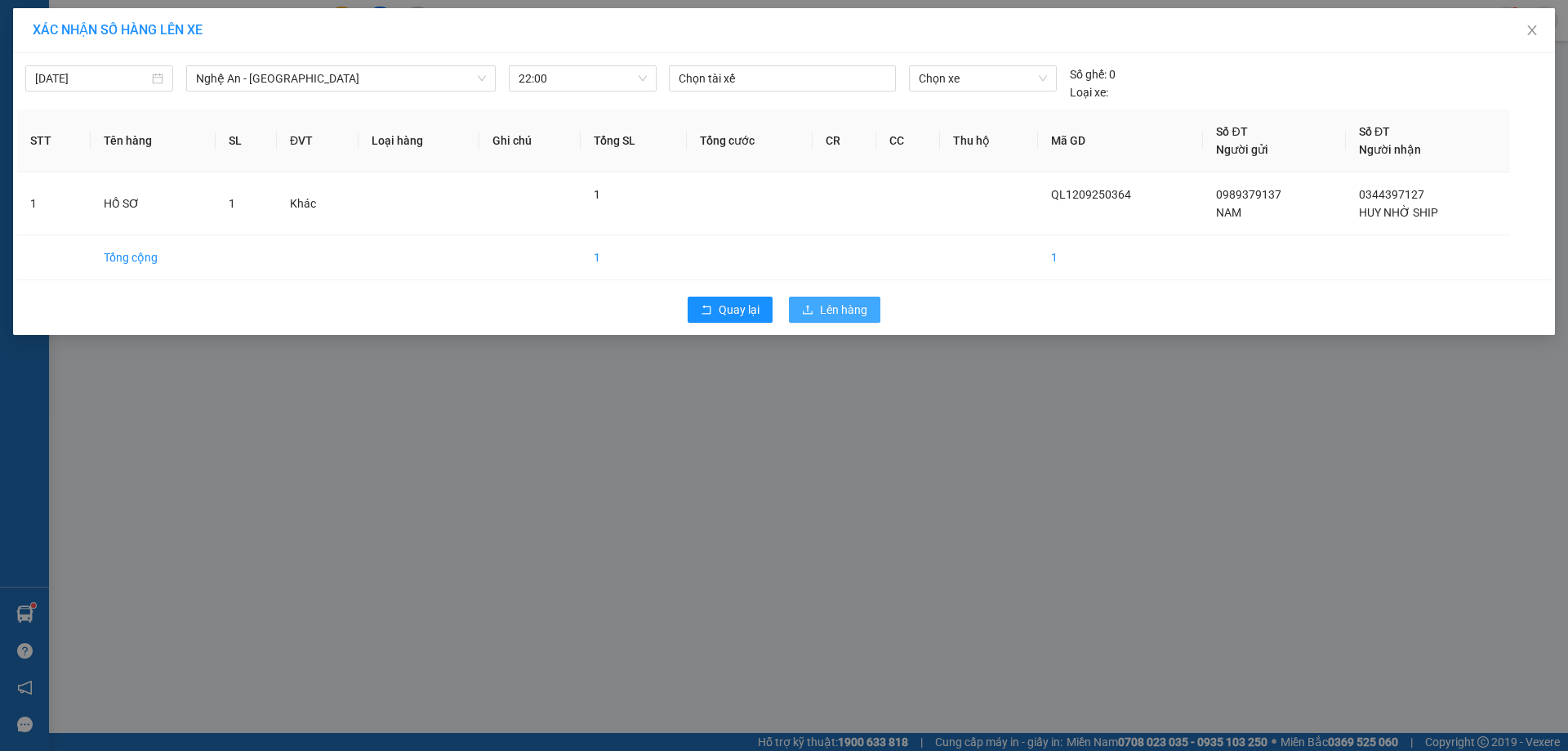
click at [842, 317] on span "Lên hàng" at bounding box center [844, 309] width 48 height 18
